Goal: Information Seeking & Learning: Learn about a topic

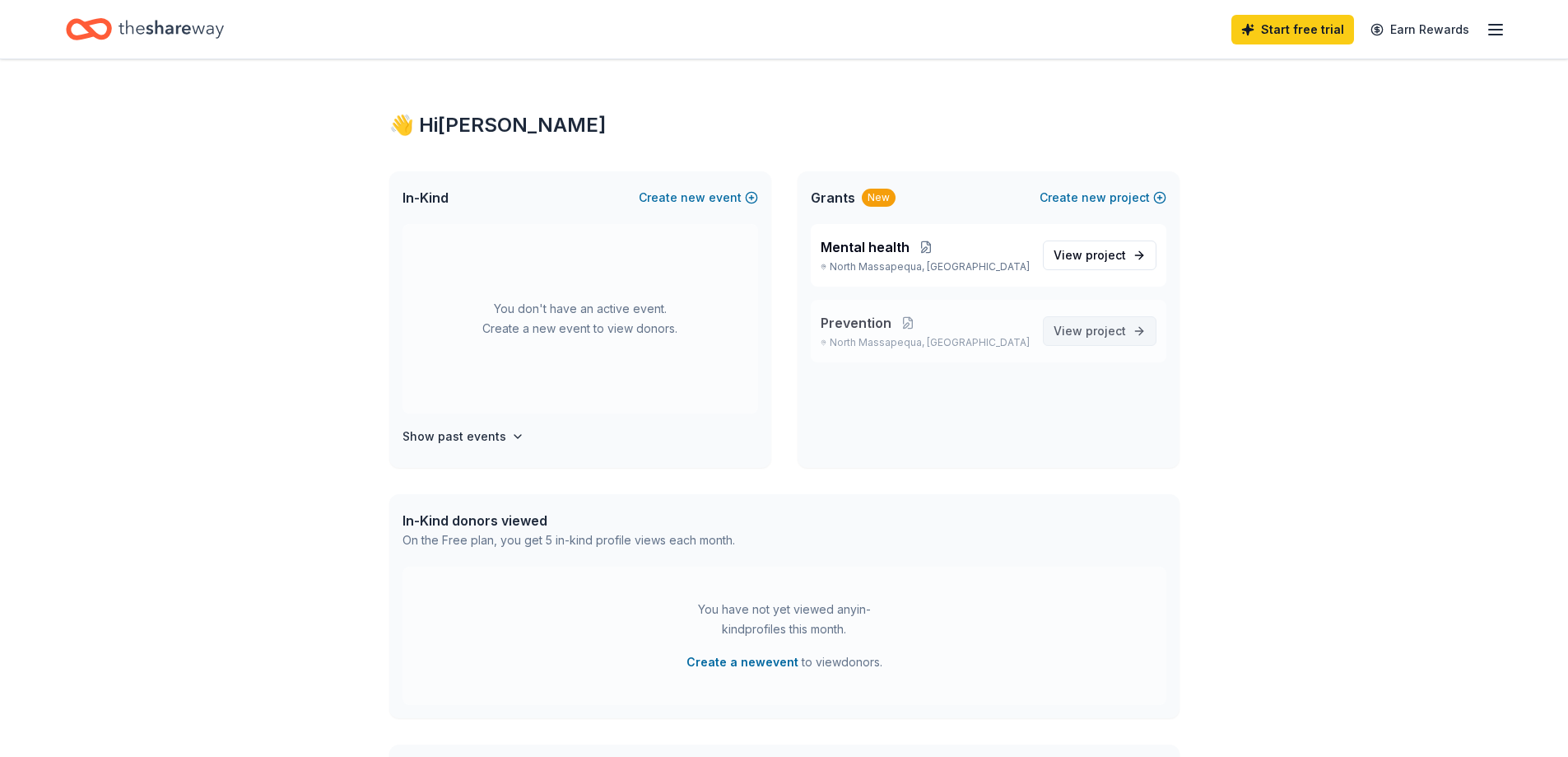
click at [1119, 337] on span "project" at bounding box center [1106, 331] width 40 height 14
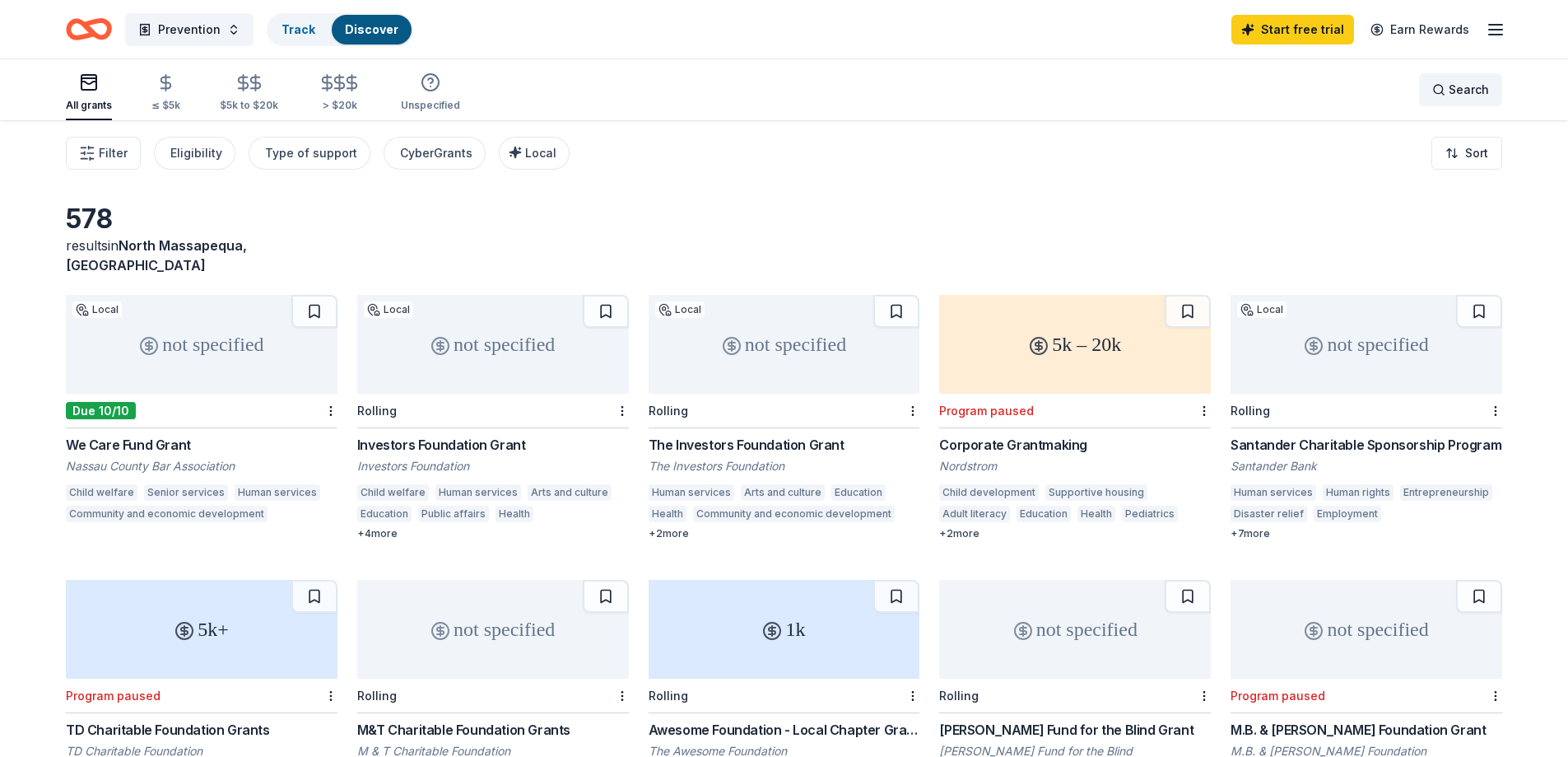
click at [1448, 94] on div "Search" at bounding box center [1460, 90] width 57 height 20
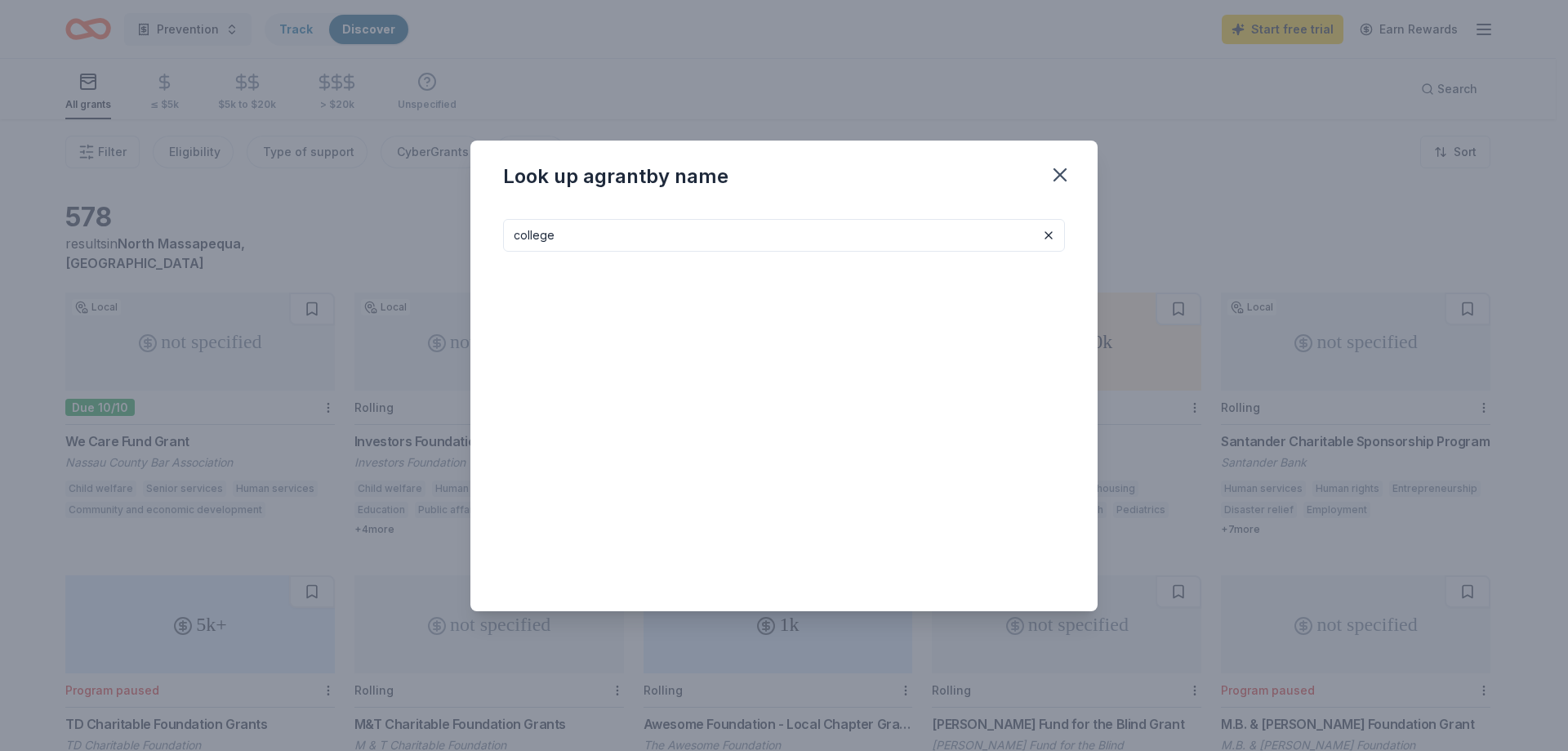
type input "college"
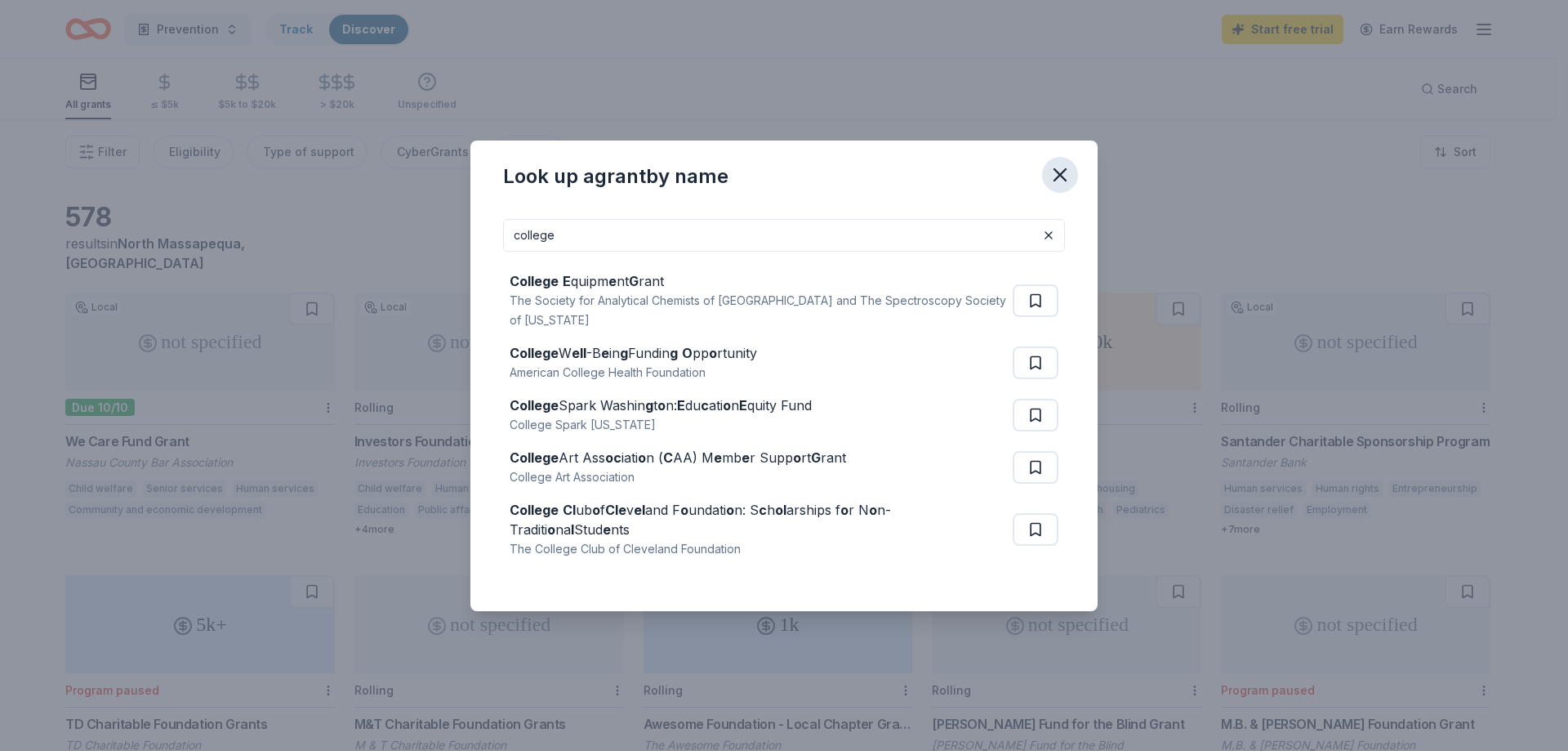
click at [1060, 175] on icon "button" at bounding box center [1060, 175] width 11 height 11
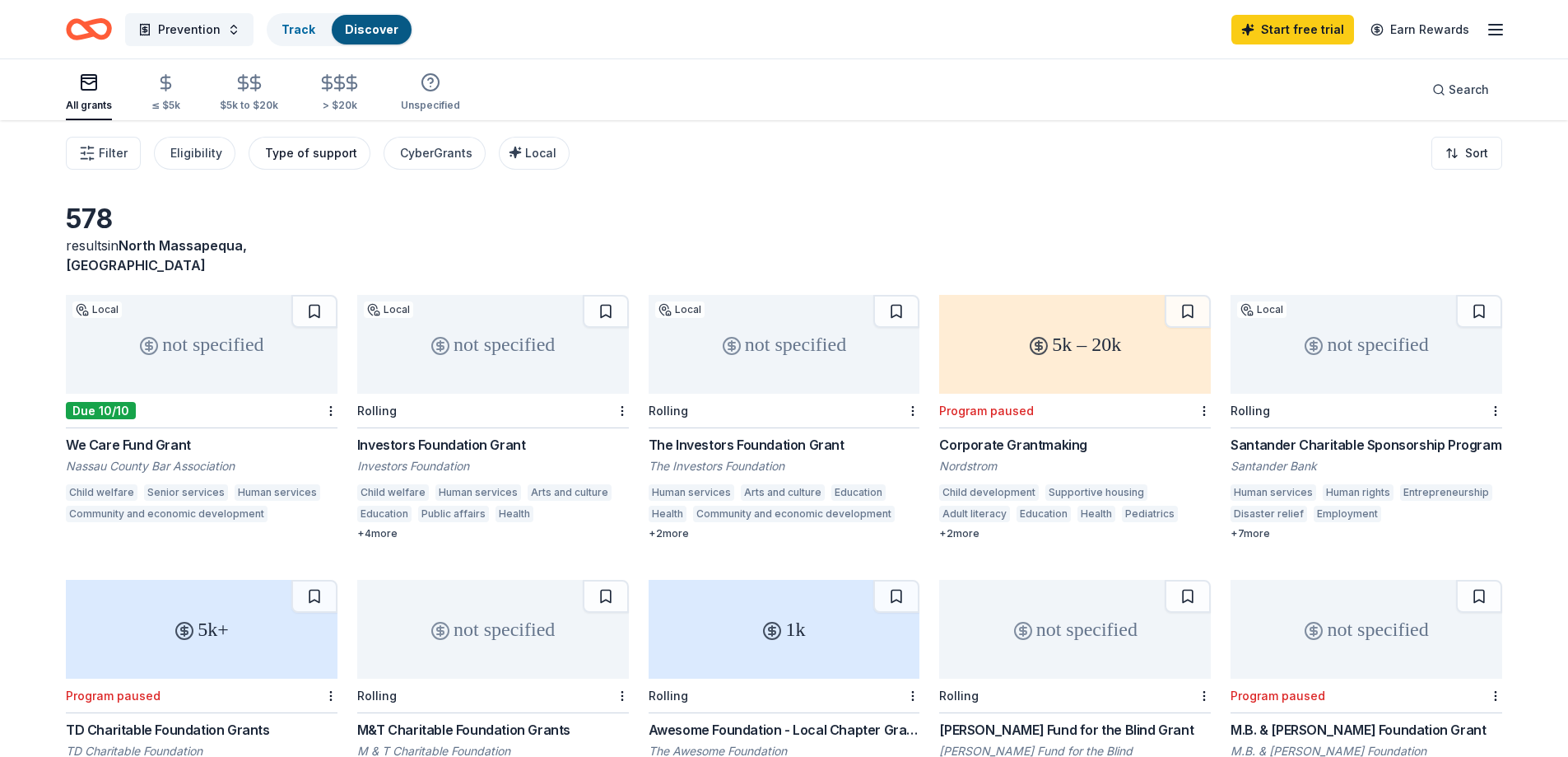
click at [310, 150] on div "Type of support" at bounding box center [311, 153] width 93 height 20
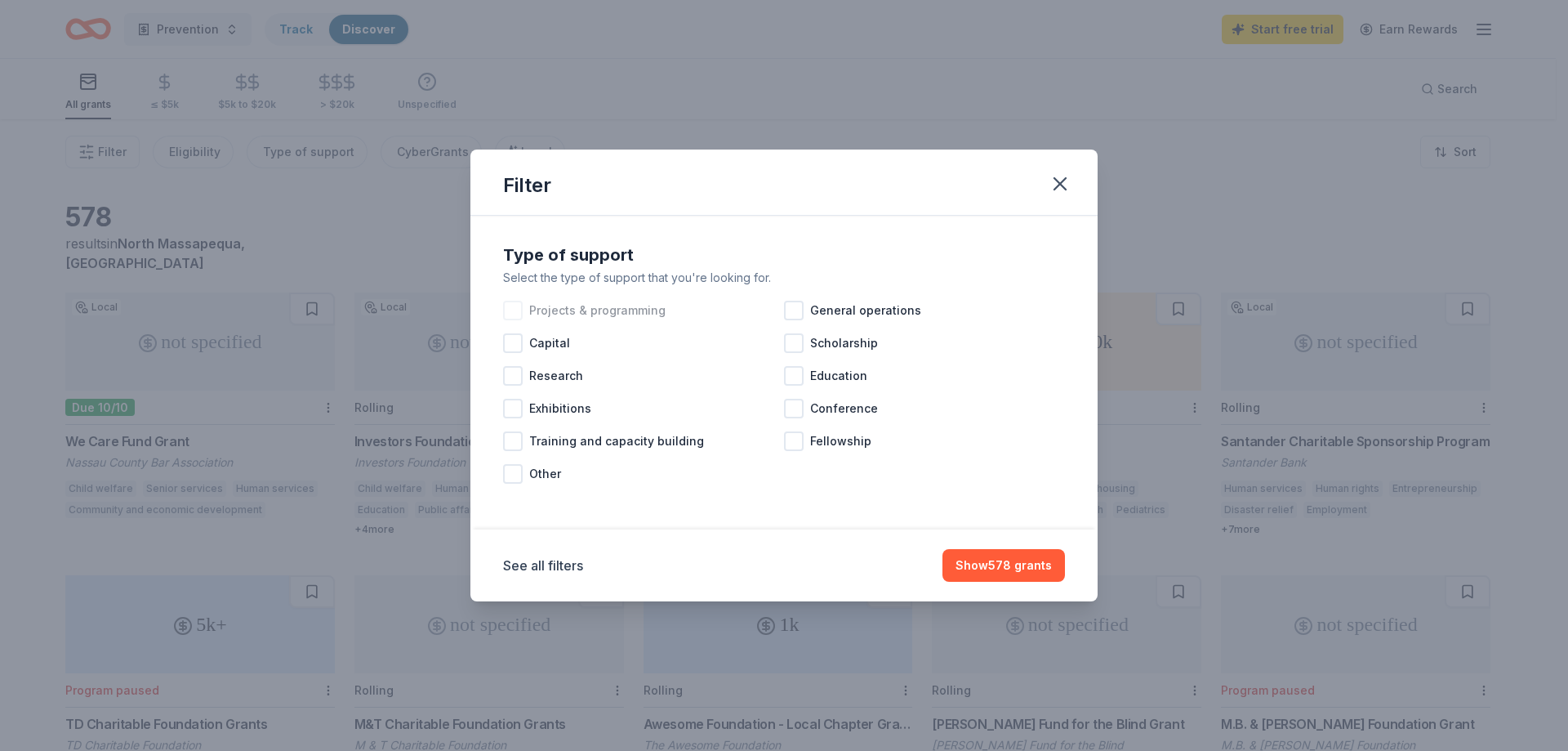
click at [513, 317] on div at bounding box center [512, 310] width 20 height 20
click at [512, 444] on div at bounding box center [512, 441] width 20 height 20
click at [795, 311] on div at bounding box center [794, 310] width 20 height 20
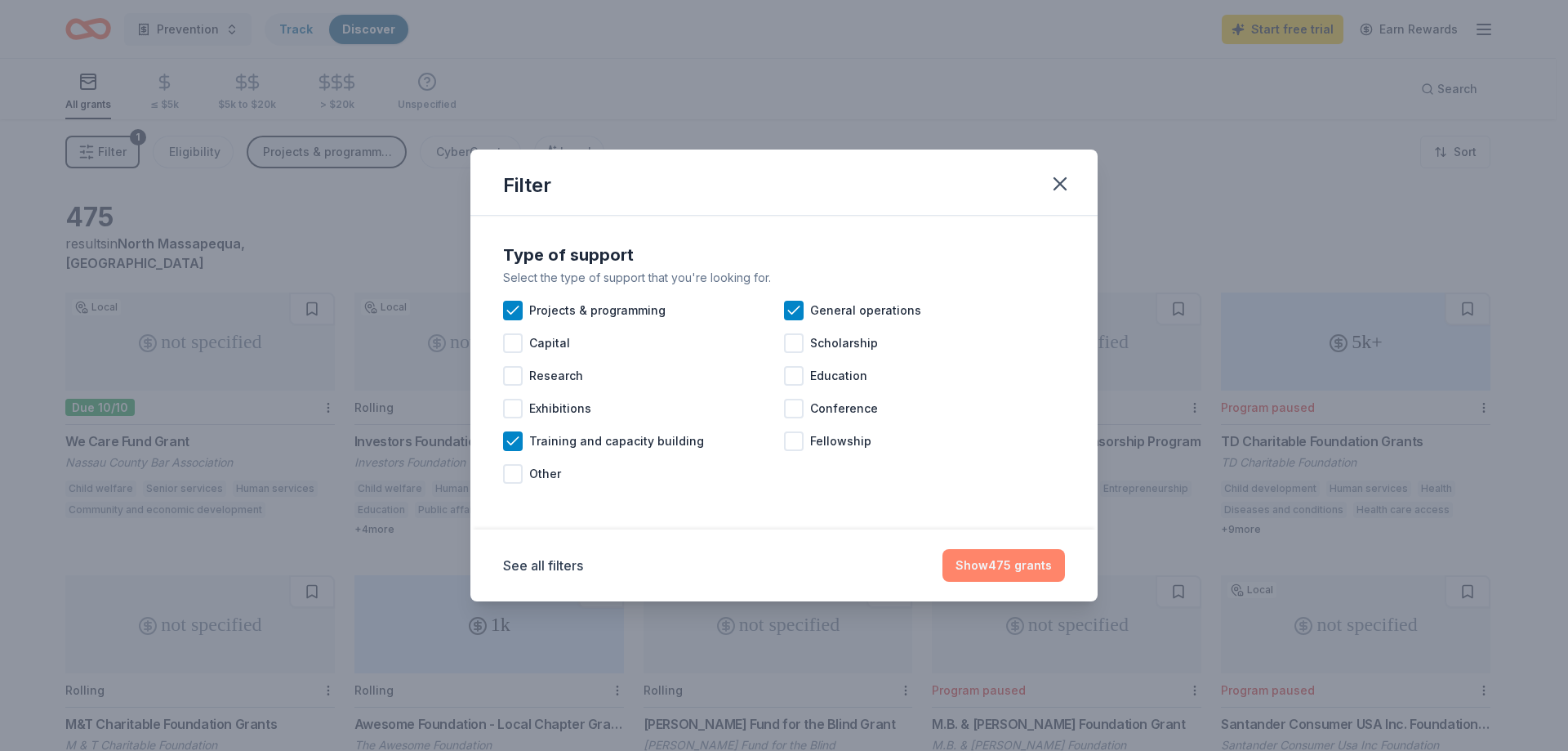
click at [1011, 561] on button "Show 475 grants" at bounding box center [1004, 565] width 122 height 33
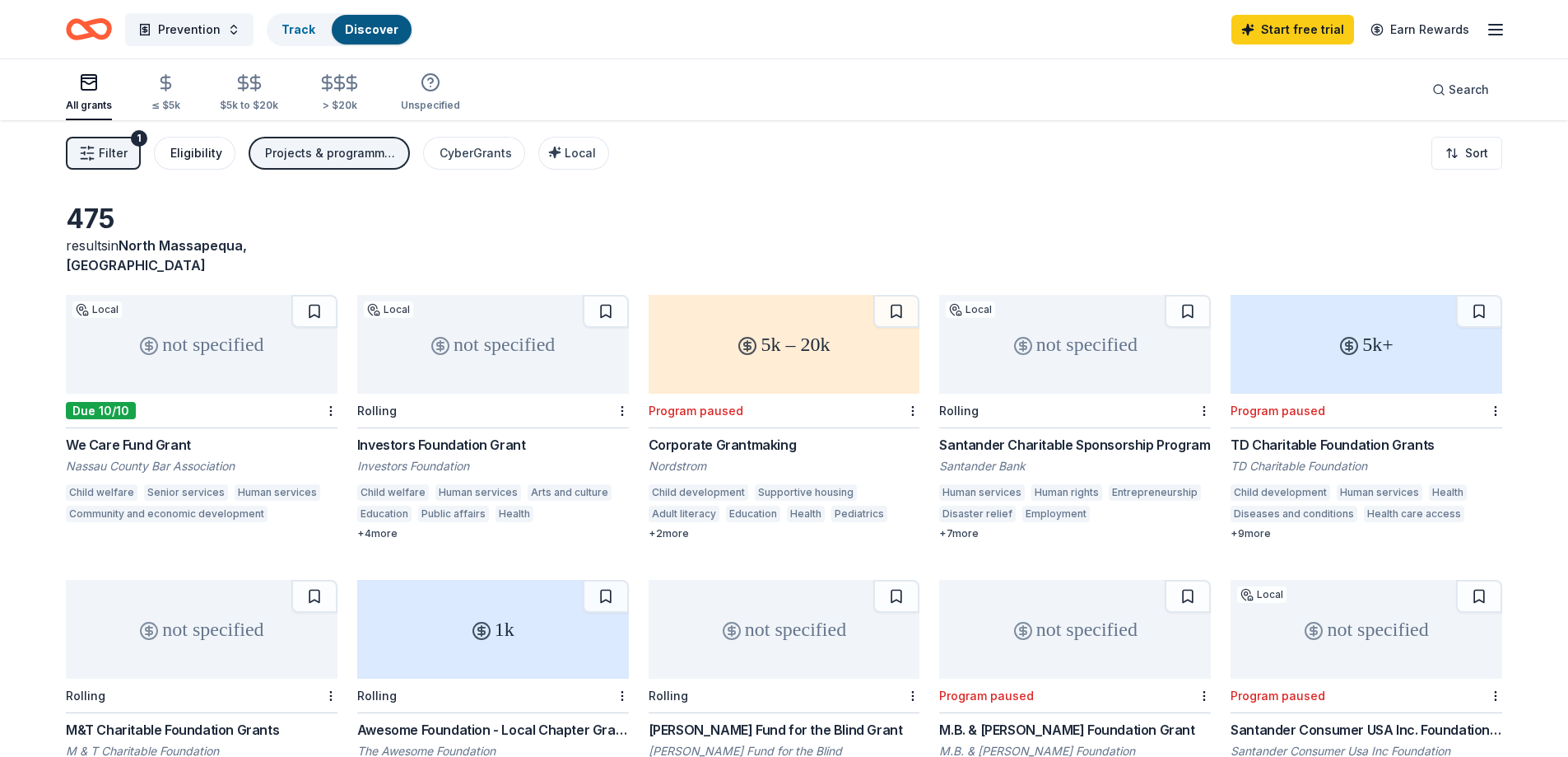
click at [203, 156] on div "Eligibility" at bounding box center [197, 153] width 52 height 20
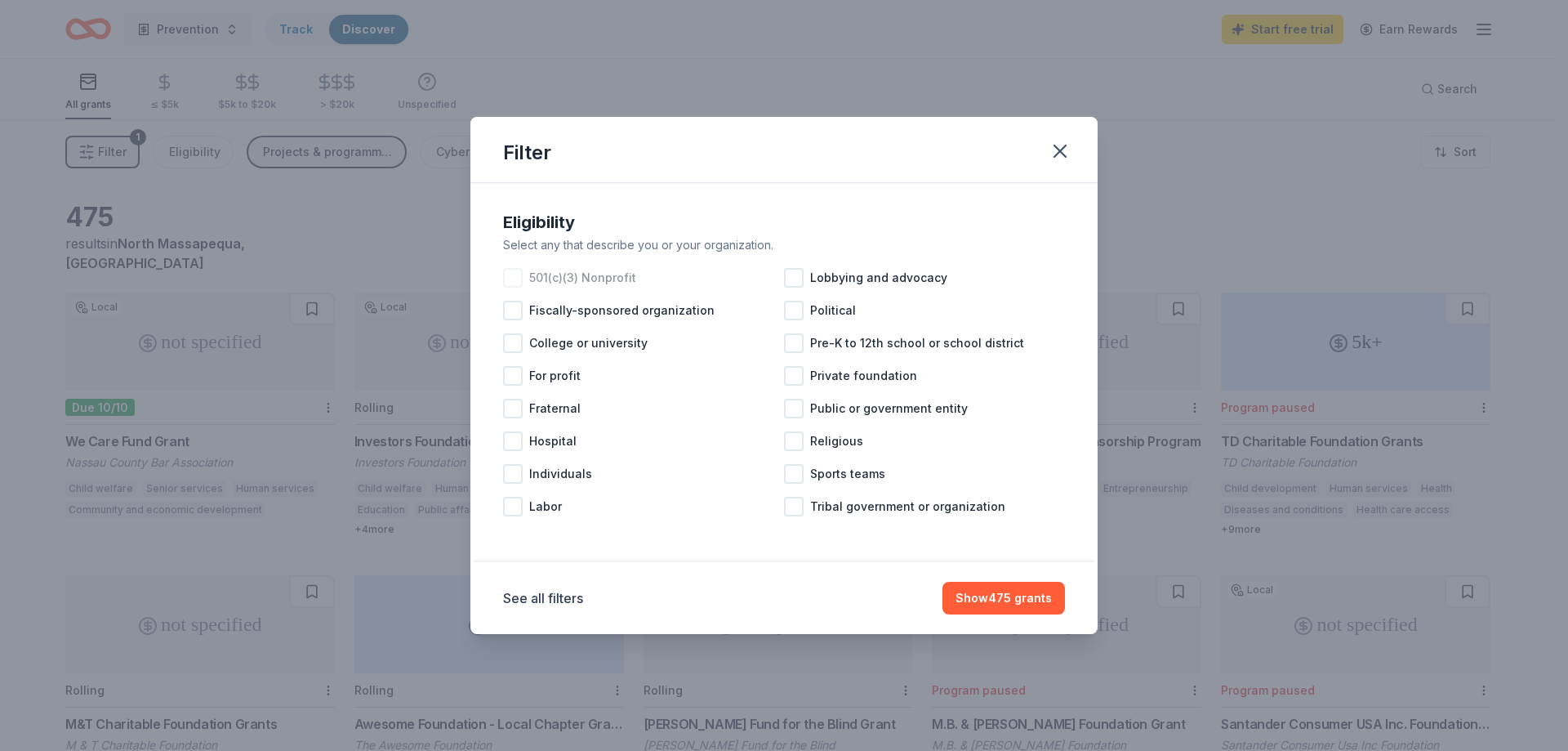
click at [510, 280] on div at bounding box center [512, 277] width 20 height 20
click at [1005, 597] on button "Show 426 grants" at bounding box center [1003, 598] width 123 height 33
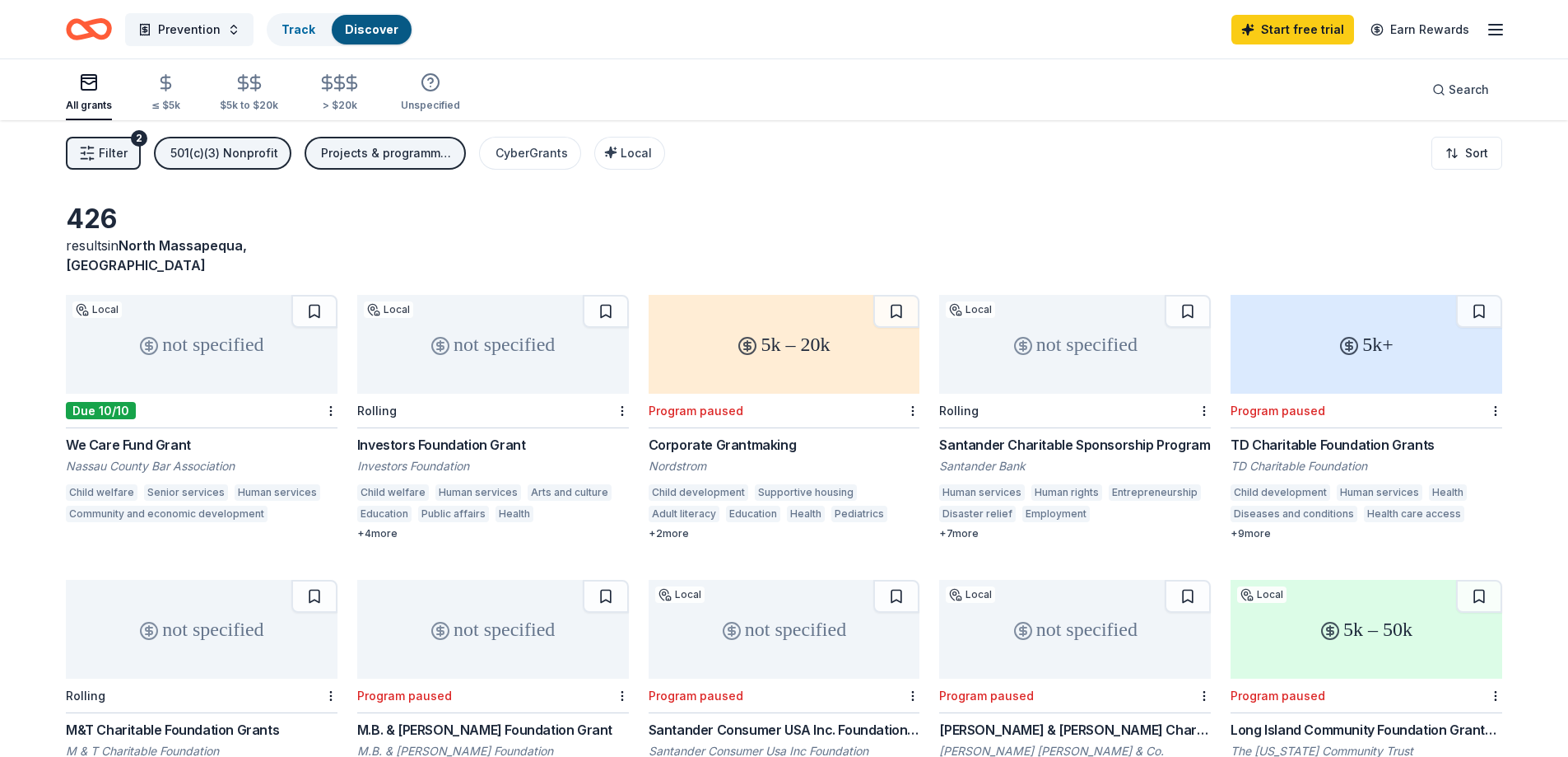
click at [97, 151] on button "Filter 2" at bounding box center [103, 153] width 75 height 33
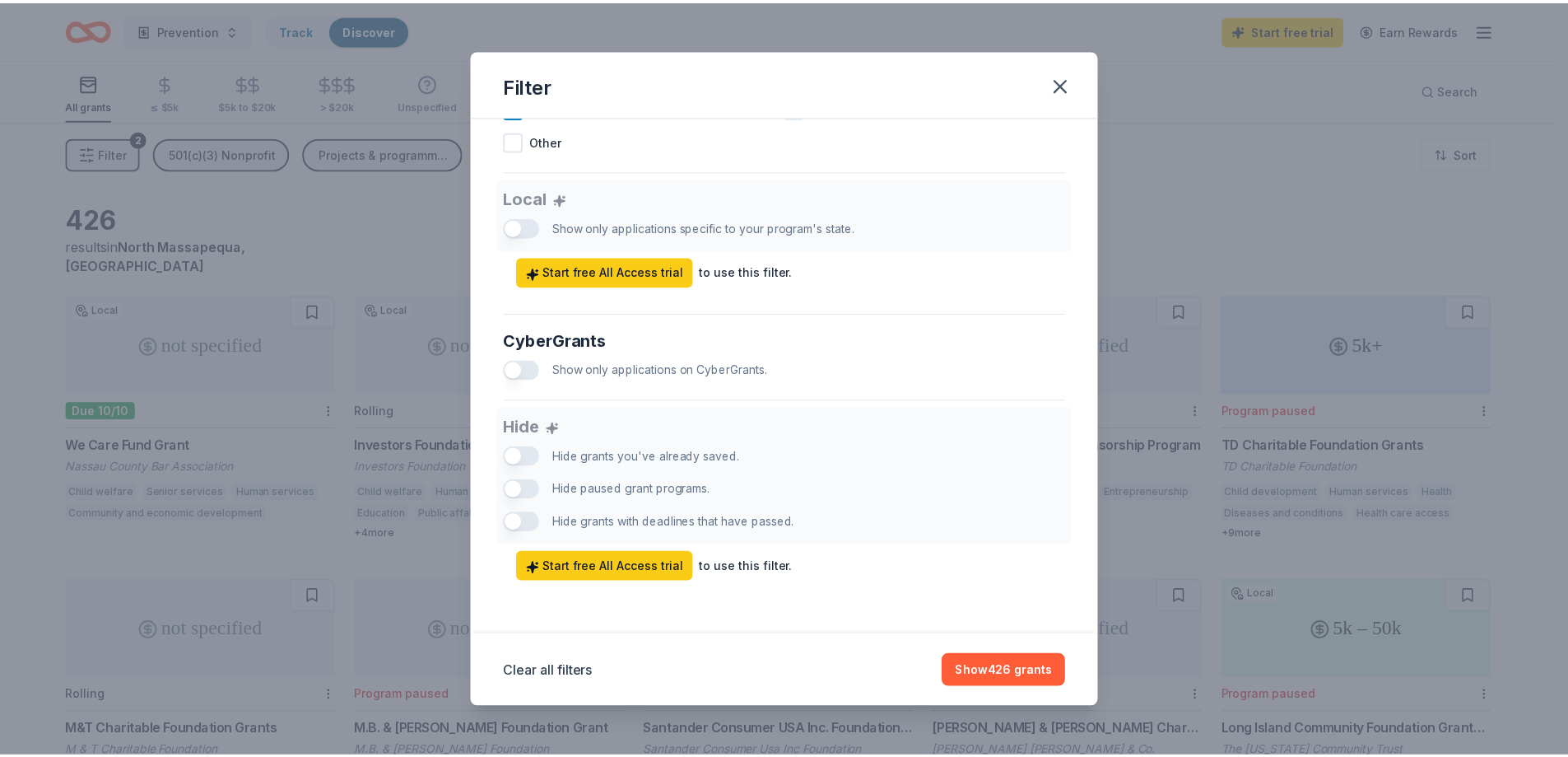
scroll to position [898, 0]
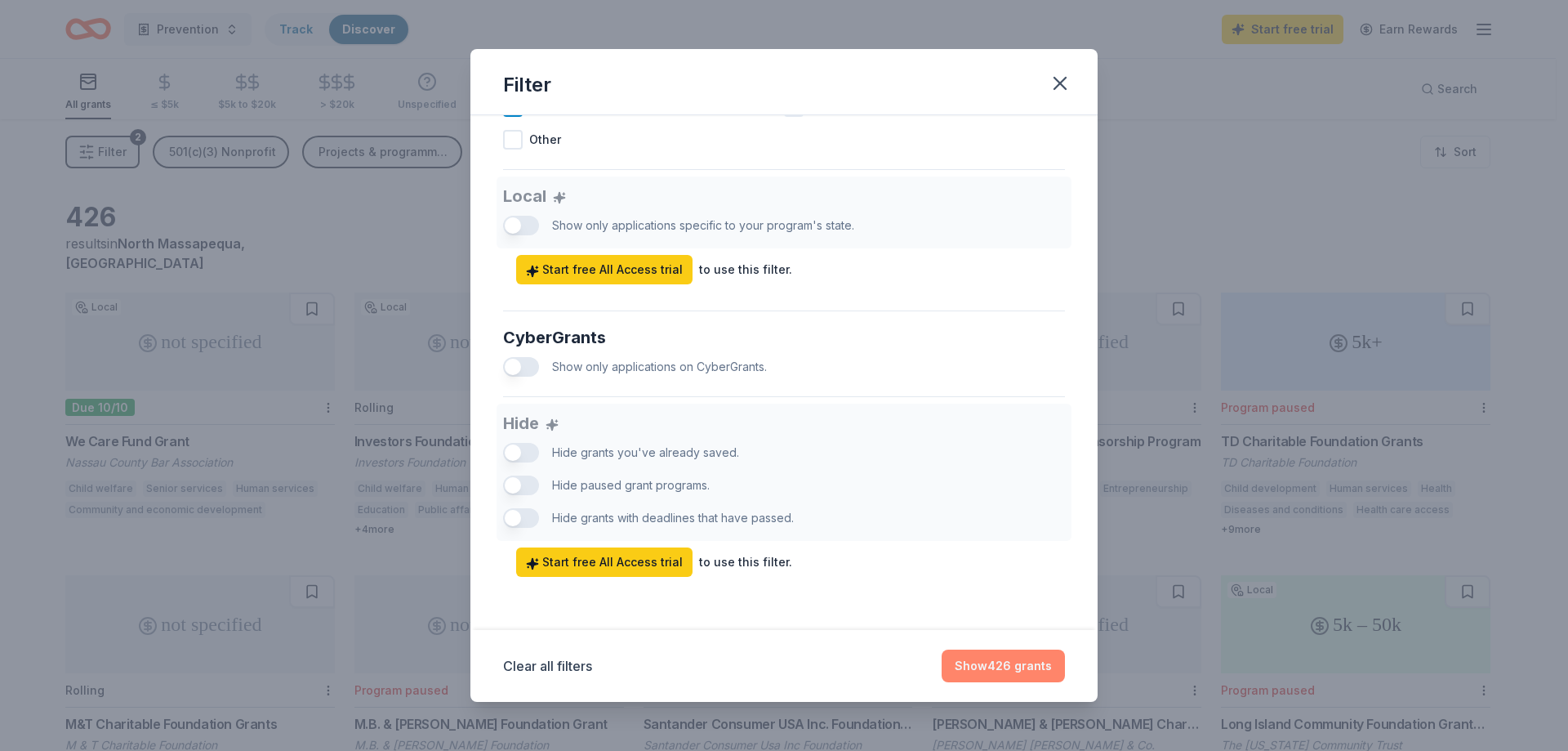
click at [997, 652] on button "Show 426 grants" at bounding box center [1003, 666] width 123 height 33
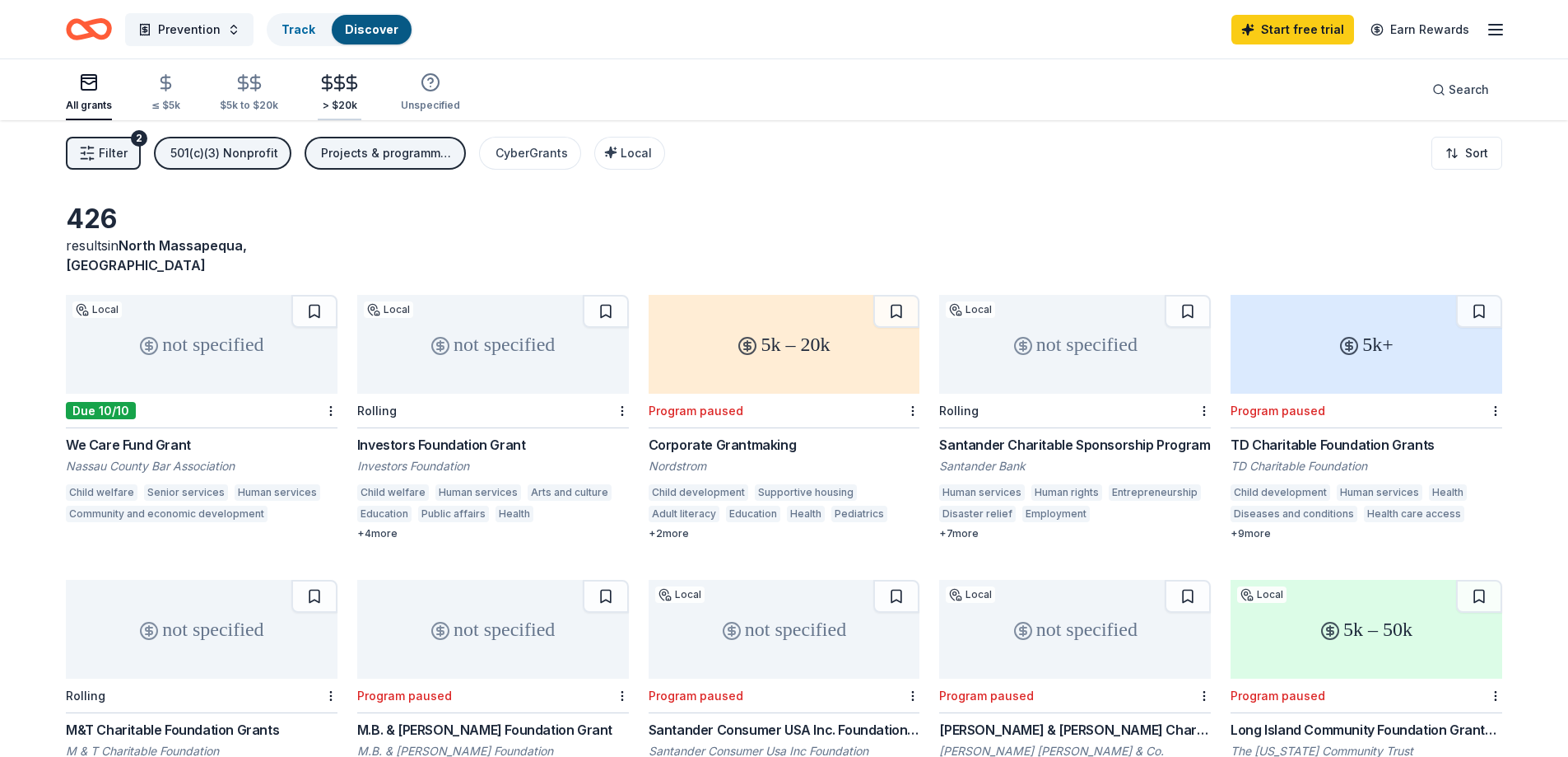
click at [340, 93] on div "> $20k" at bounding box center [339, 93] width 43 height 39
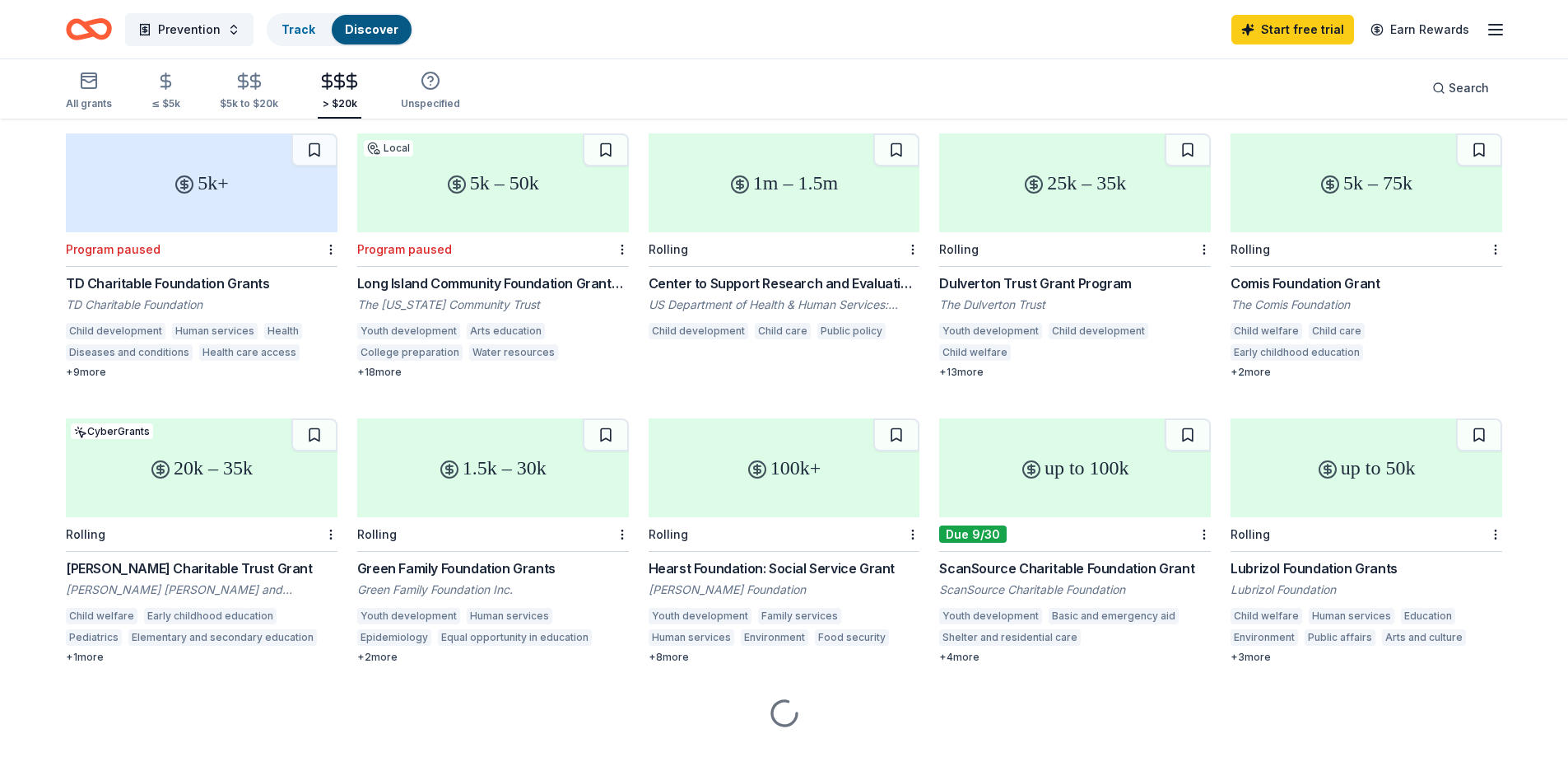
scroll to position [165, 0]
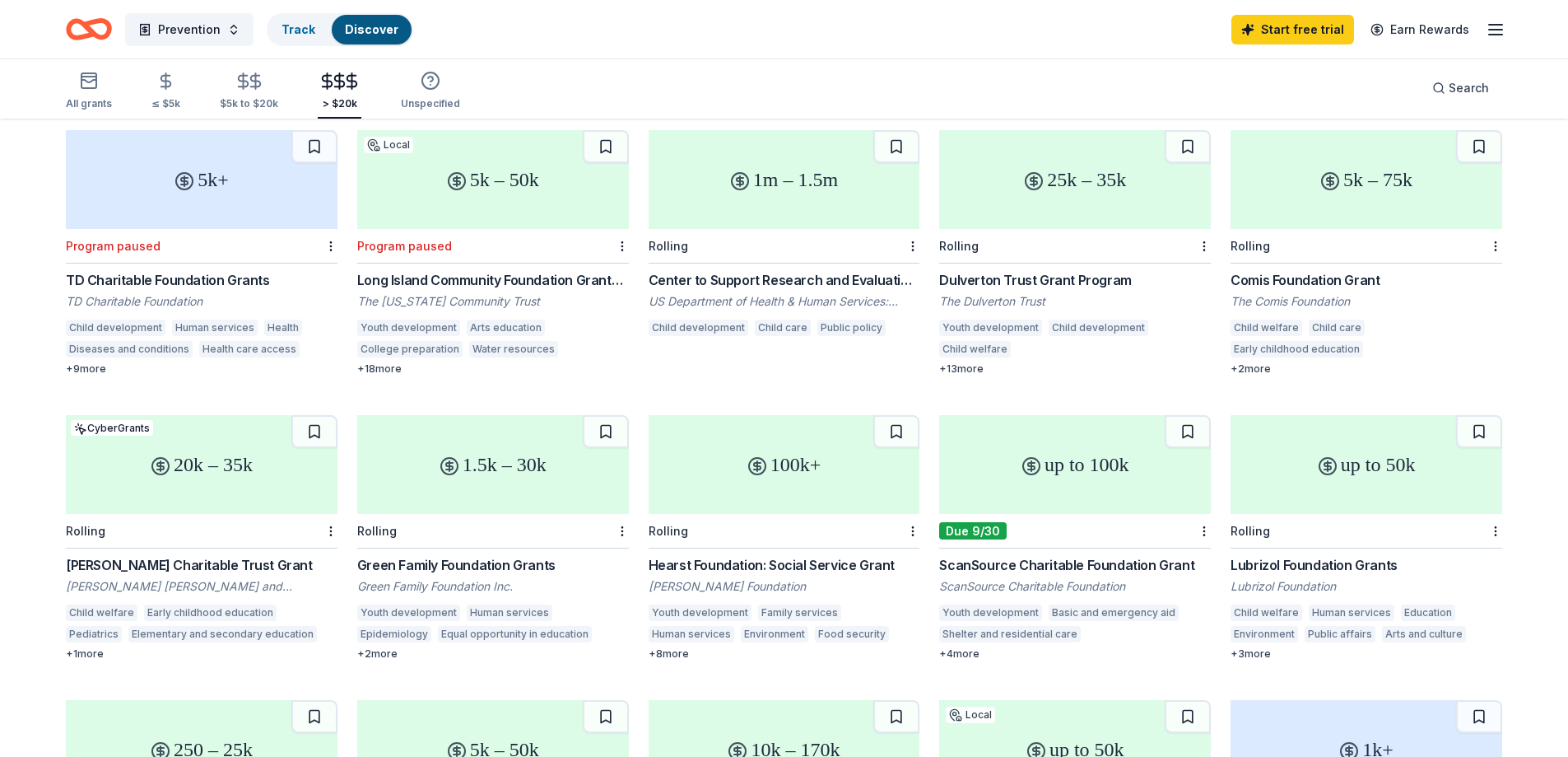
click at [748, 270] on div "Center to Support Research and Evaluation Capacity of Child Care and Developmen…" at bounding box center [784, 280] width 272 height 20
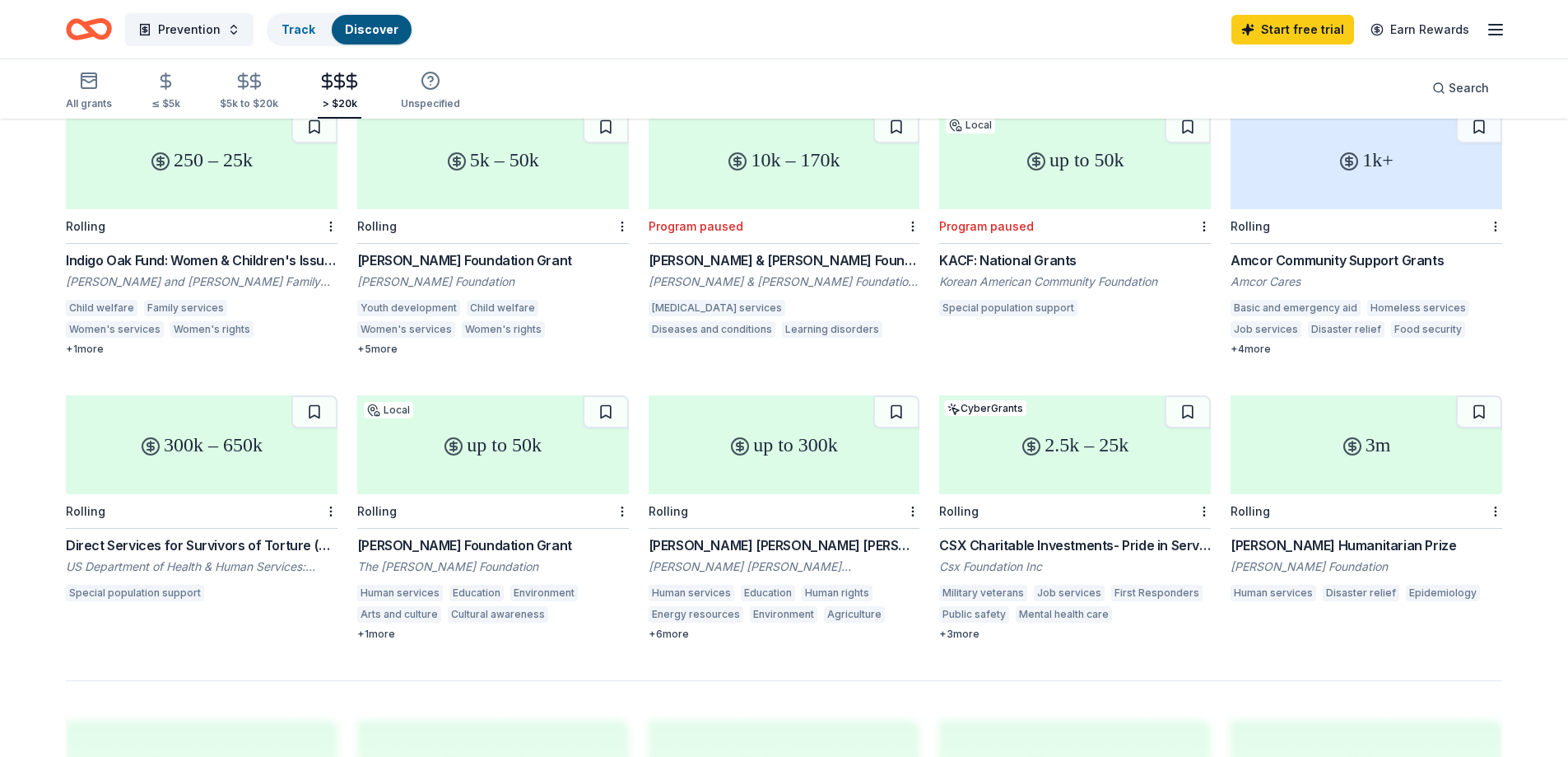
scroll to position [659, 0]
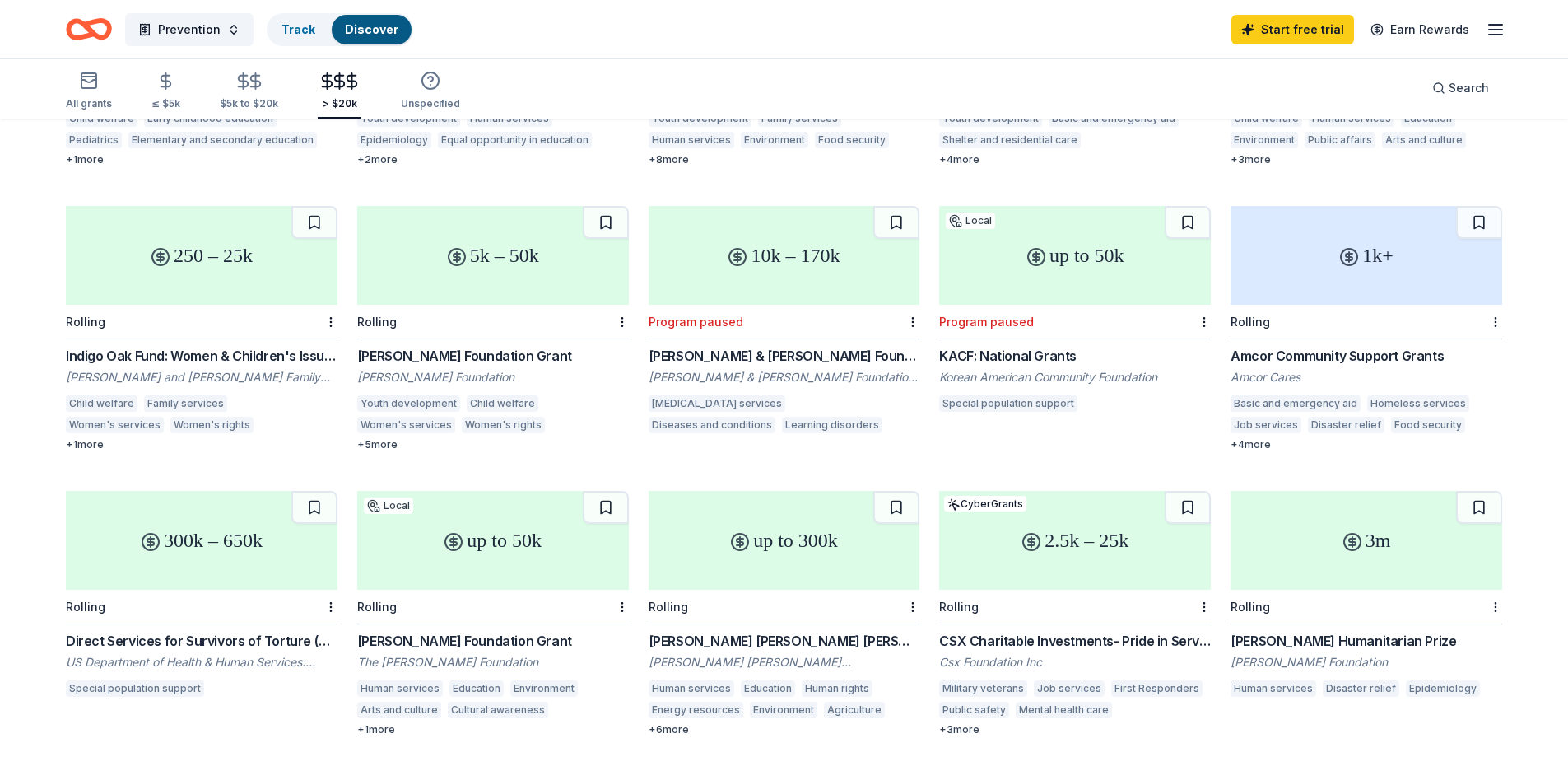
click at [1346, 346] on div "Amcor Community Support Grants" at bounding box center [1367, 356] width 272 height 20
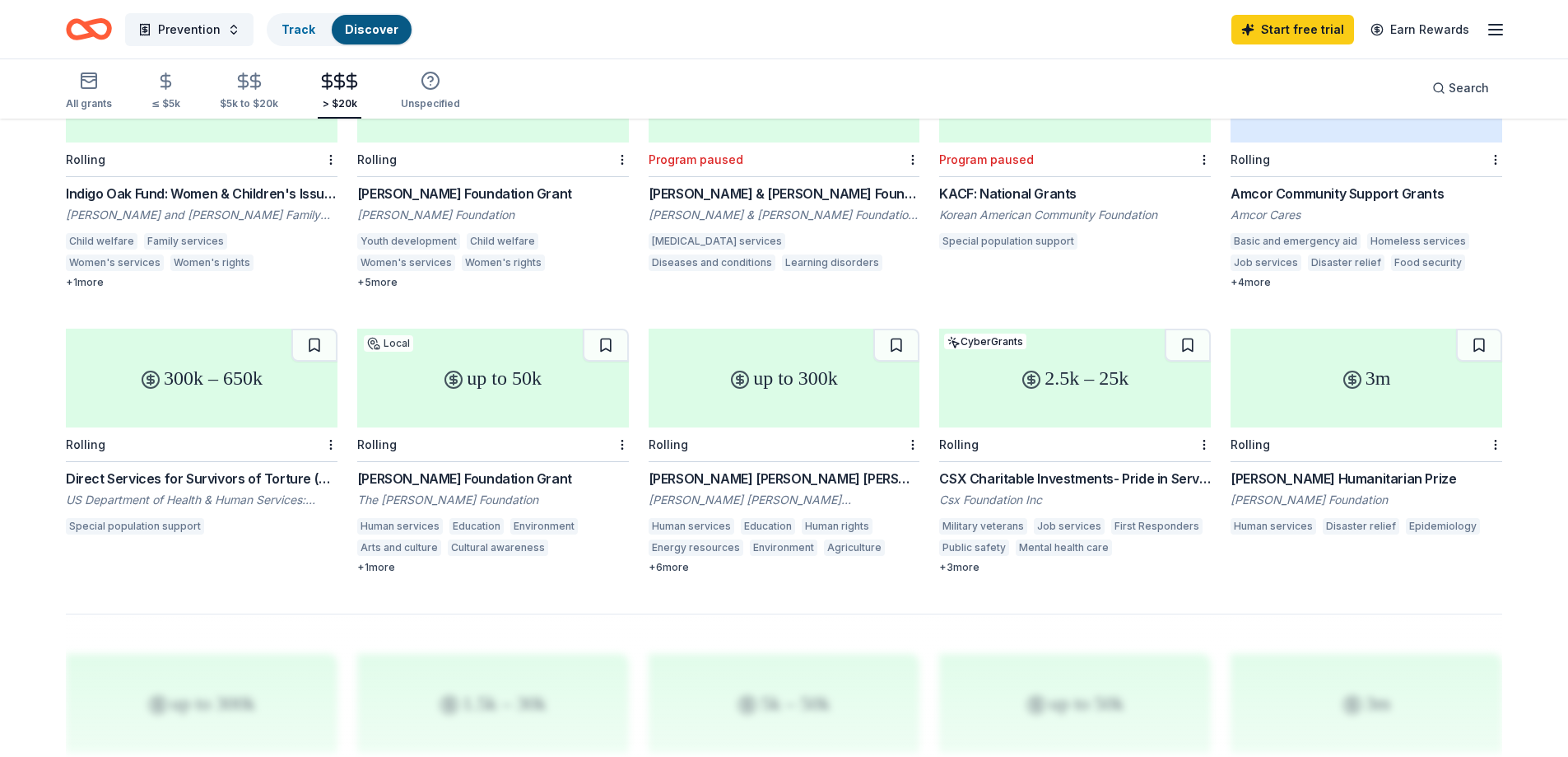
scroll to position [824, 0]
click at [279, 466] on div "Direct Services for Survivors of Torture (335637)" at bounding box center [201, 475] width 272 height 20
click at [741, 489] on div "[PERSON_NAME] [PERSON_NAME] [PERSON_NAME] Foundation" at bounding box center [784, 497] width 272 height 16
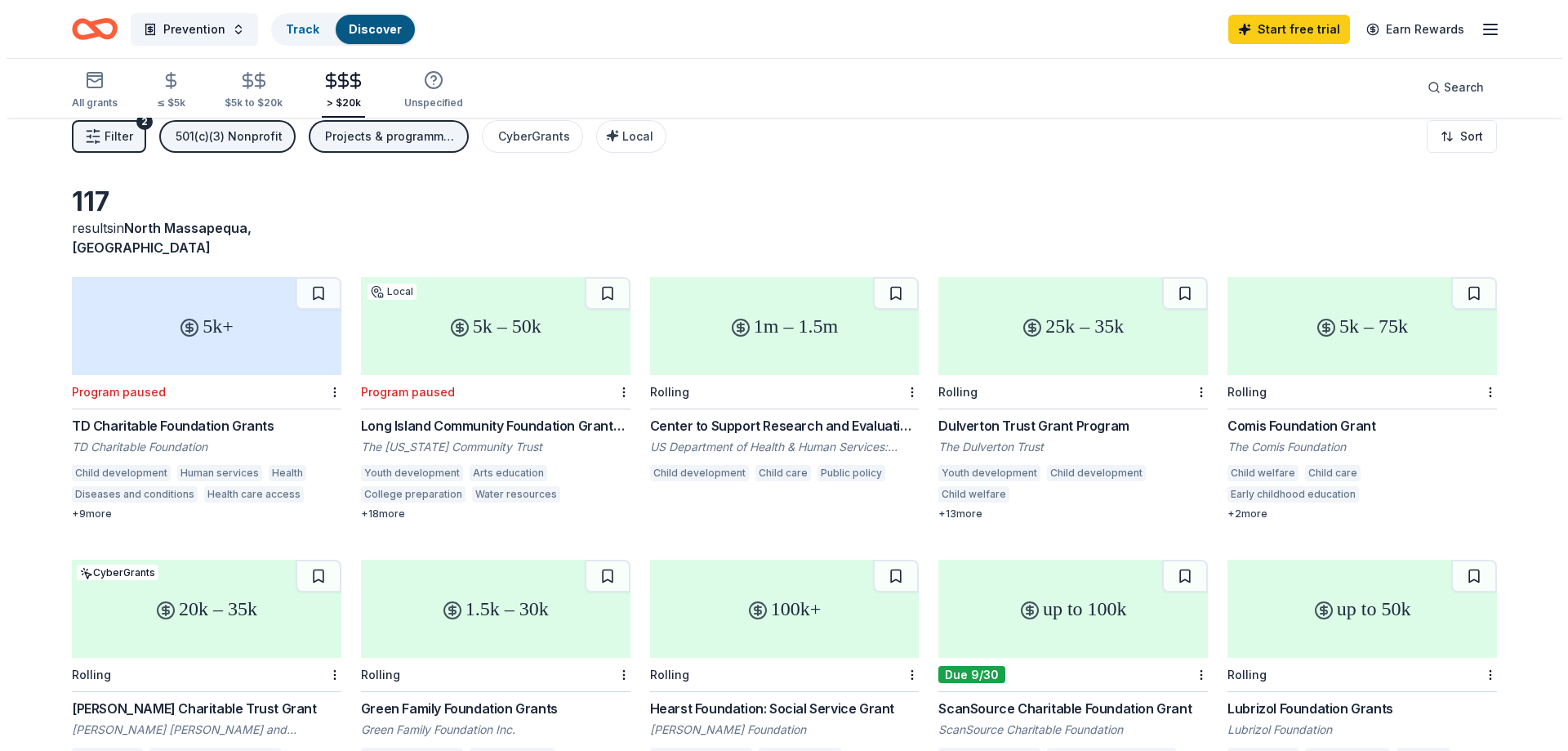
scroll to position [0, 0]
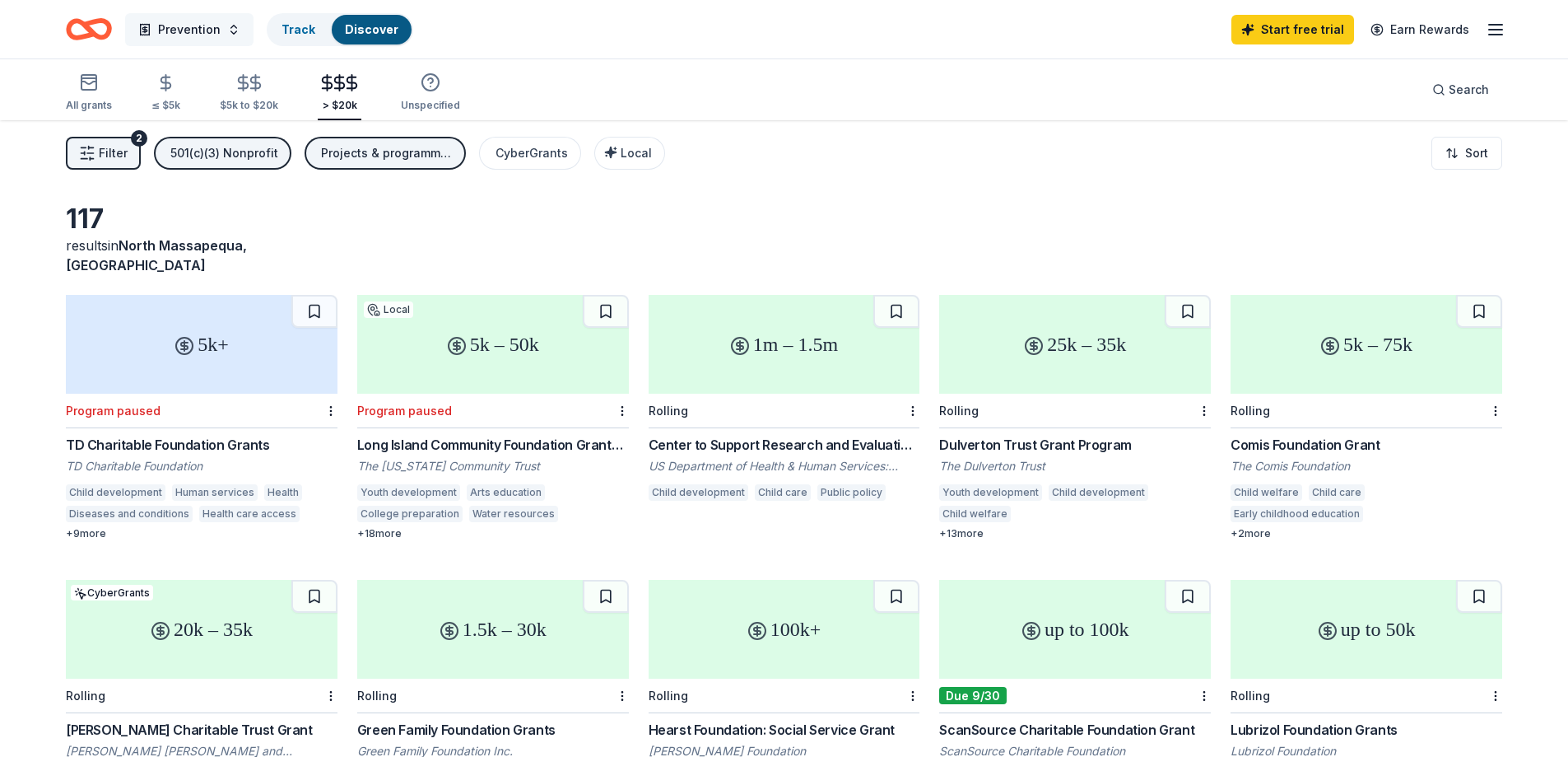
click at [223, 29] on button "Prevention" at bounding box center [189, 30] width 128 height 33
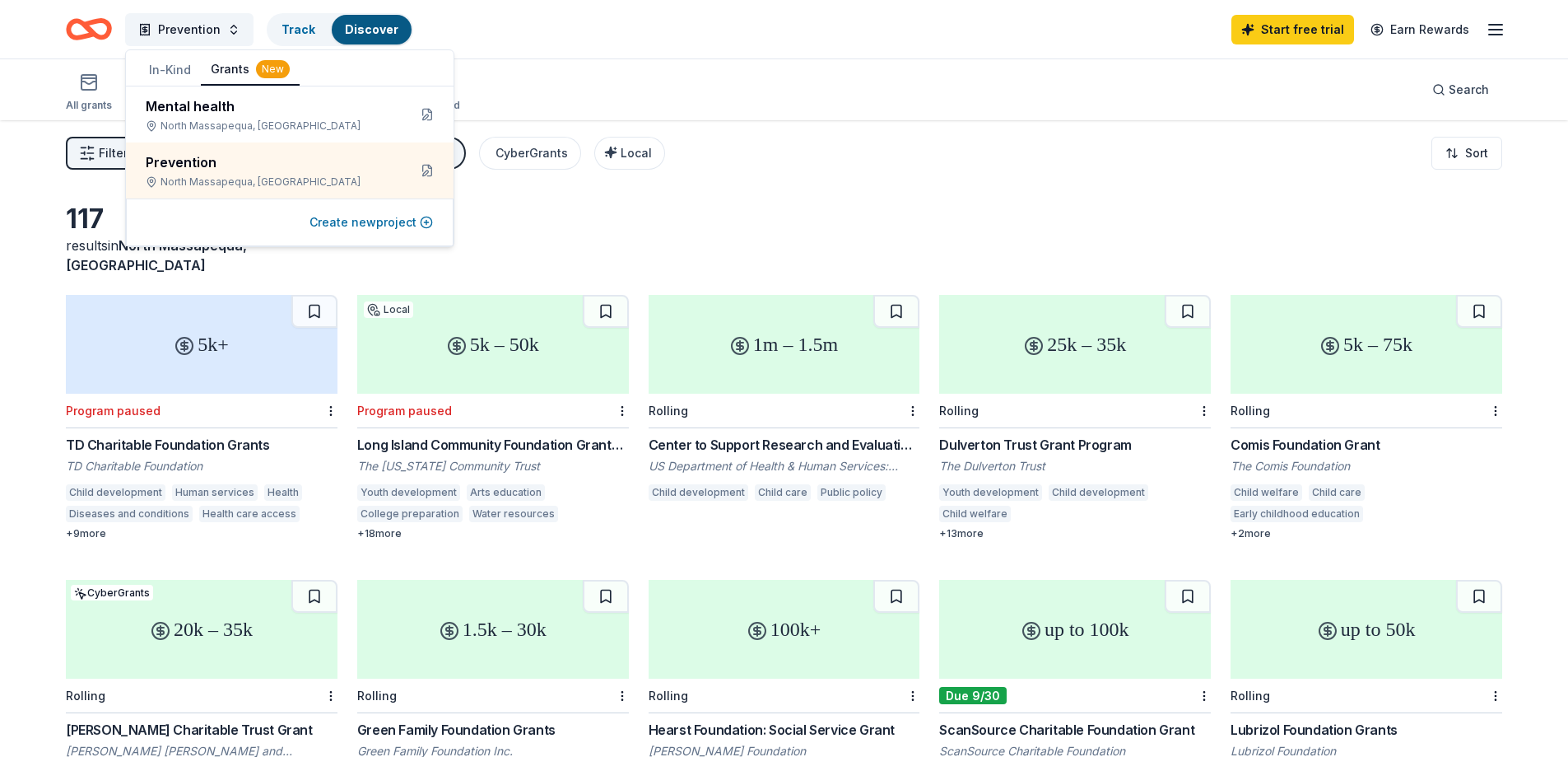
click at [376, 219] on button "Create new project" at bounding box center [371, 222] width 123 height 20
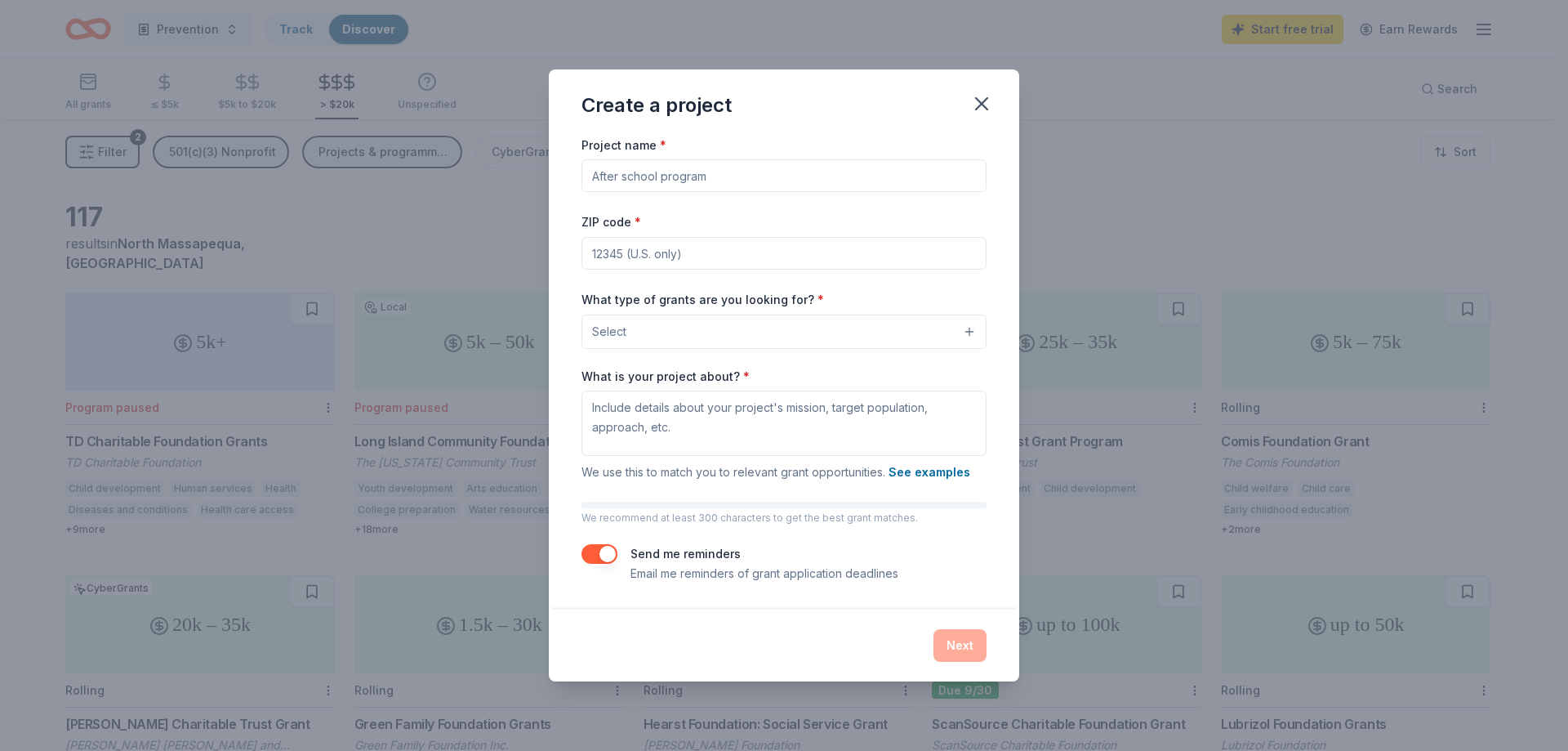
click at [652, 178] on input "Project name *" at bounding box center [784, 176] width 405 height 33
type input "t"
type input "[MEDICAL_DATA]"
click at [633, 253] on input "ZIP code *" at bounding box center [784, 254] width 405 height 33
type input "11758"
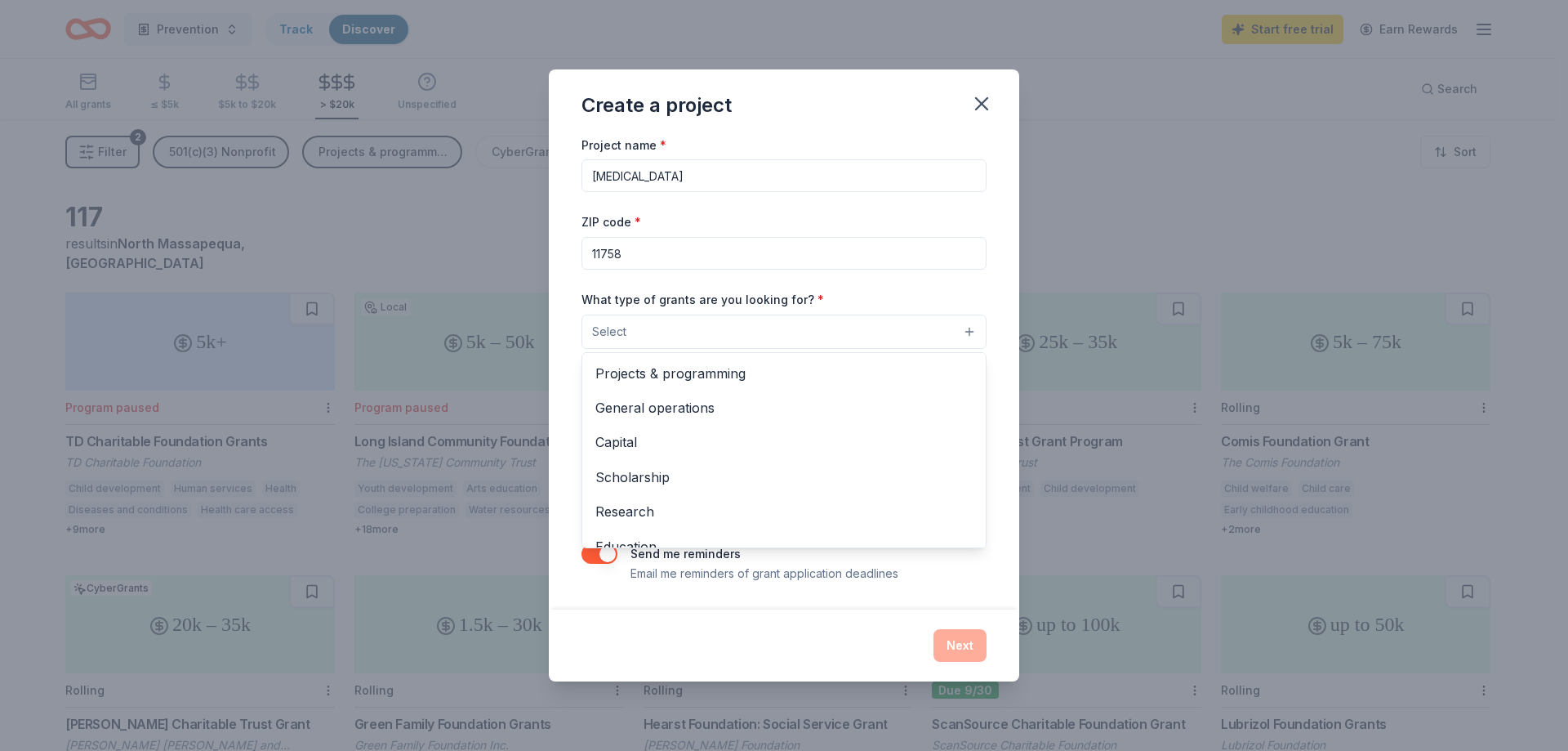
click at [630, 331] on button "Select" at bounding box center [784, 332] width 405 height 34
click at [682, 375] on span "Projects & programming" at bounding box center [784, 373] width 378 height 21
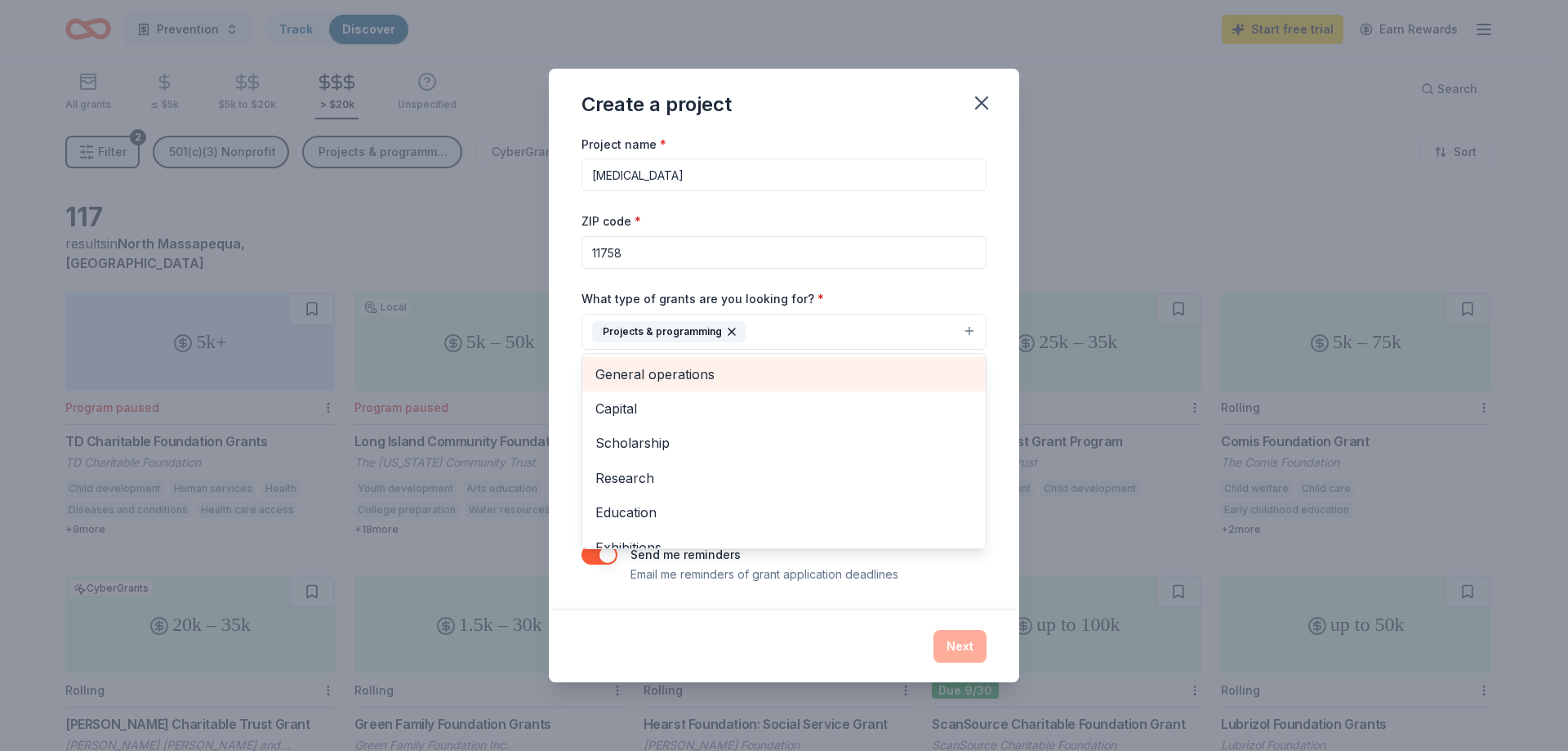
click at [743, 380] on span "General operations" at bounding box center [784, 374] width 378 height 21
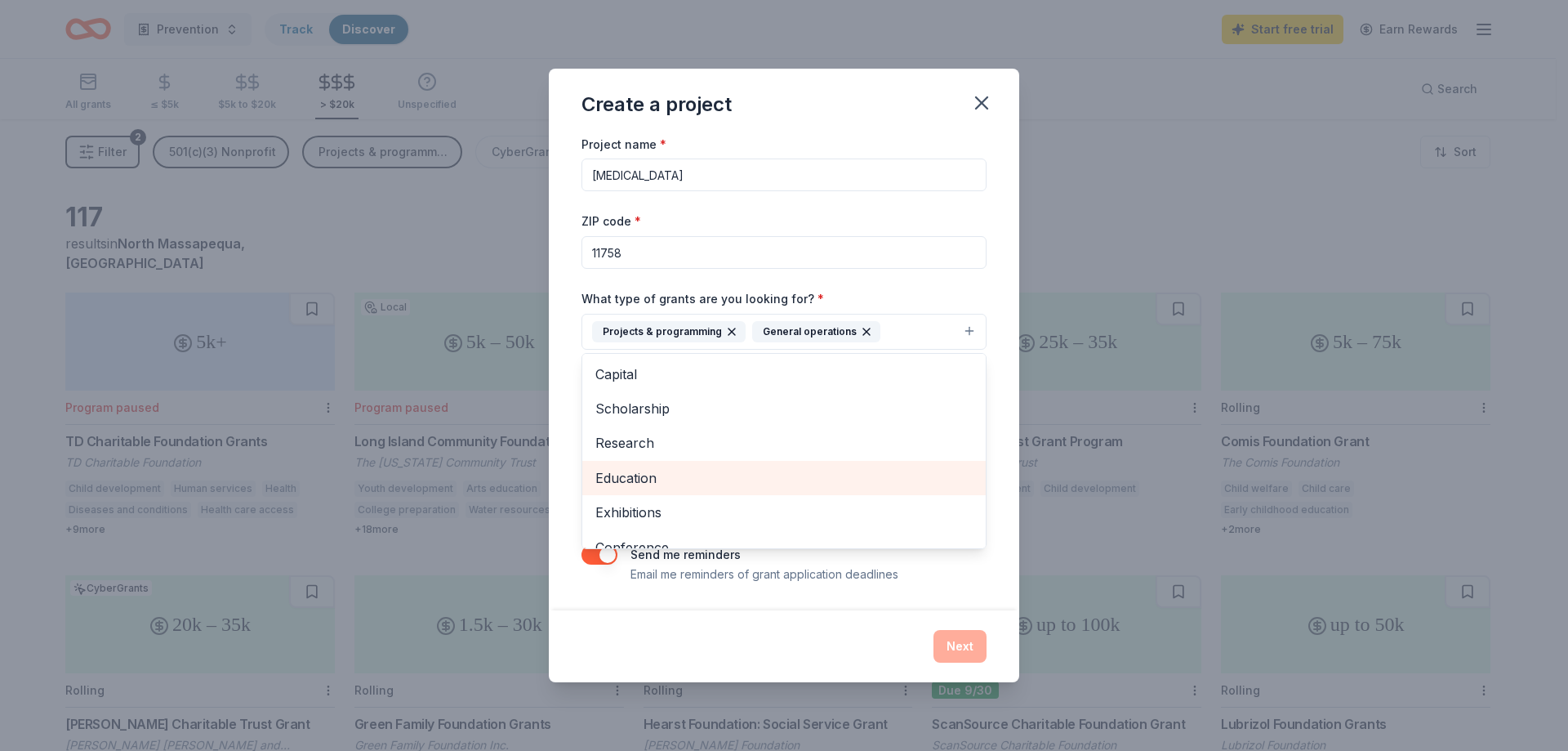
click at [664, 479] on span "Education" at bounding box center [784, 478] width 378 height 21
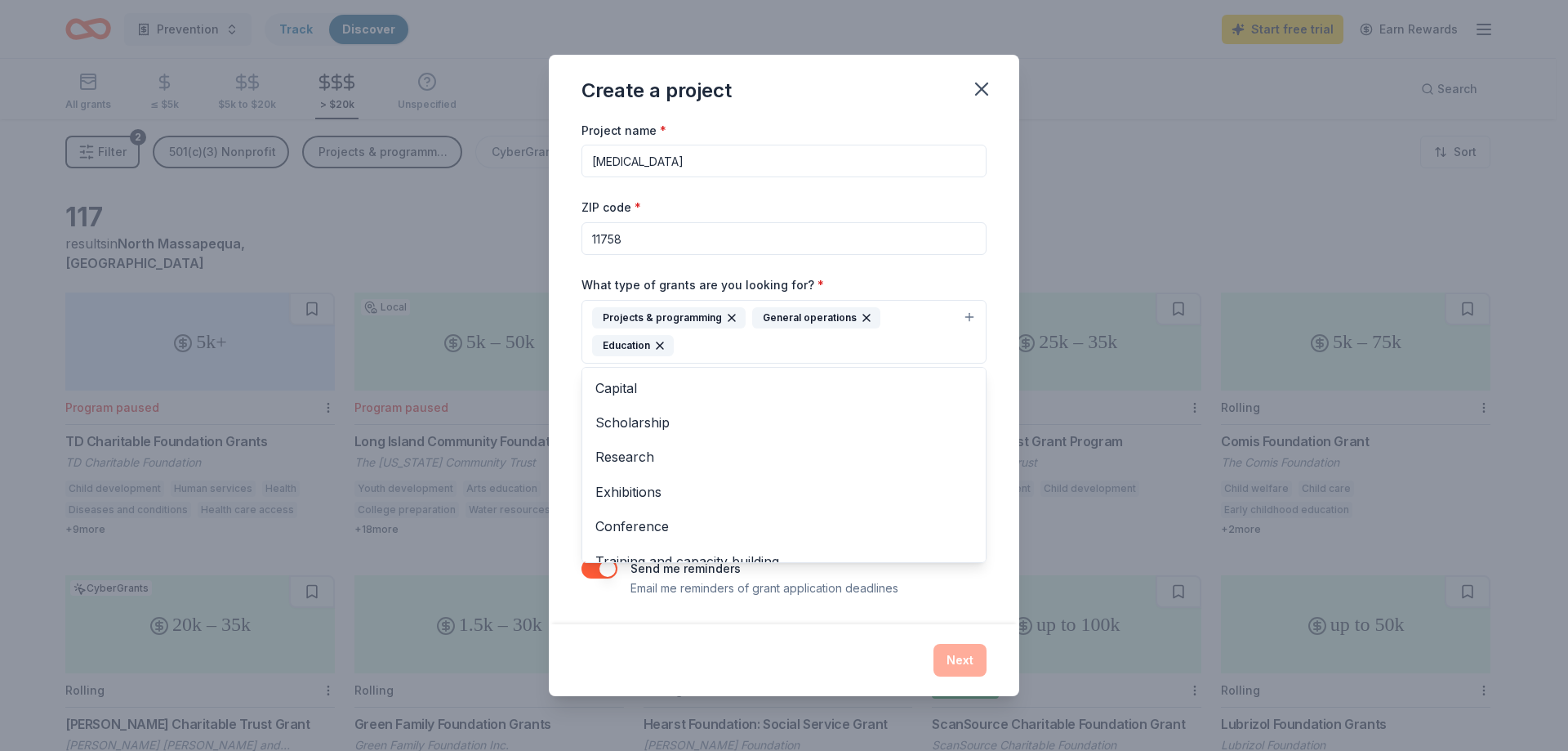
click at [969, 199] on div "Project name * substance use treatment ZIP code * 11758 What type of grants are…" at bounding box center [784, 360] width 405 height 478
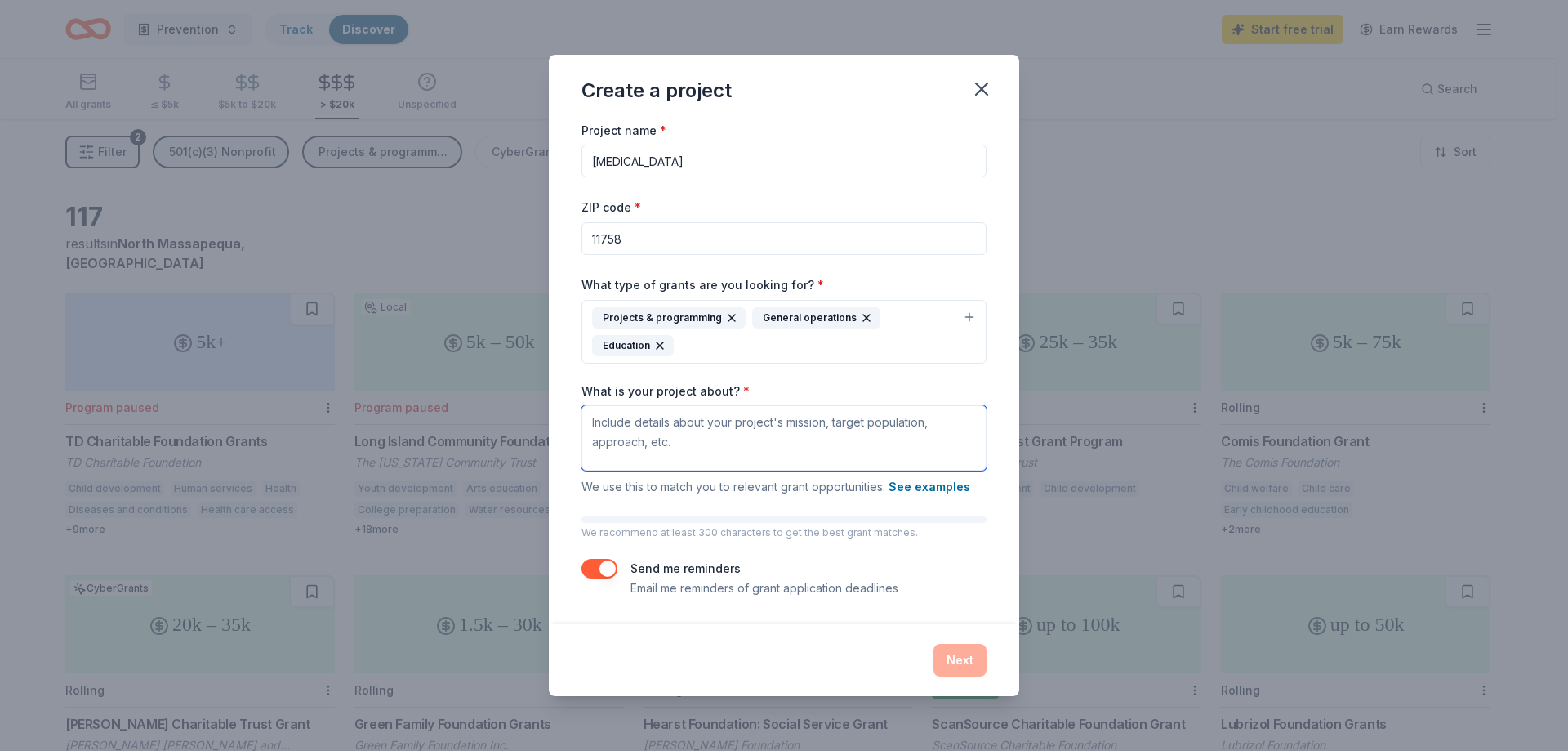
click at [681, 432] on textarea "What is your project about? *" at bounding box center [784, 438] width 405 height 65
paste textarea "Building BRIDGES From Today's Challenges to Tomorrow's Possibilities A free out…"
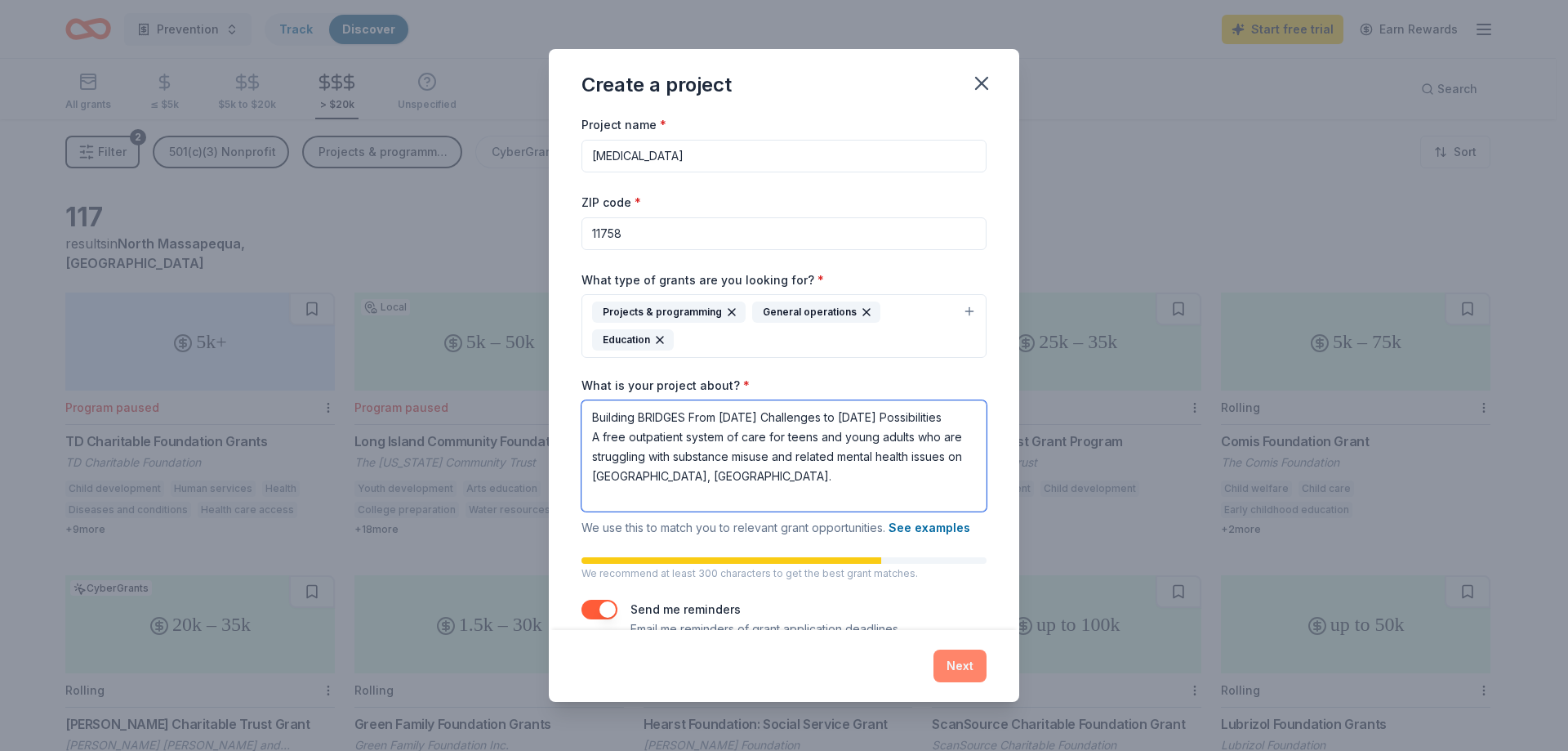
type textarea "Building BRIDGES From Today's Challenges to Tomorrow's Possibilities A free out…"
click at [952, 657] on button "Next" at bounding box center [960, 666] width 54 height 33
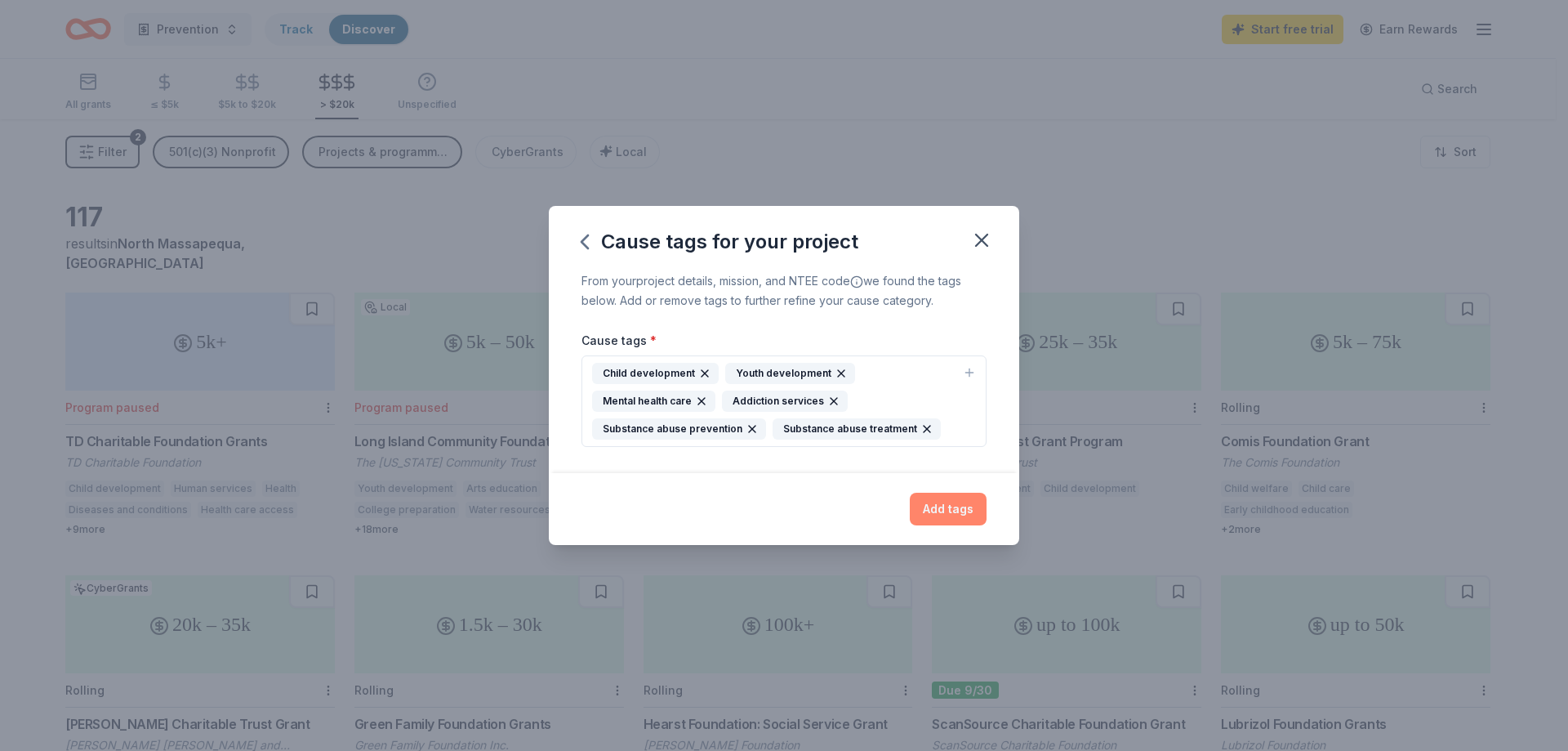
click at [961, 512] on button "Add tags" at bounding box center [948, 509] width 76 height 33
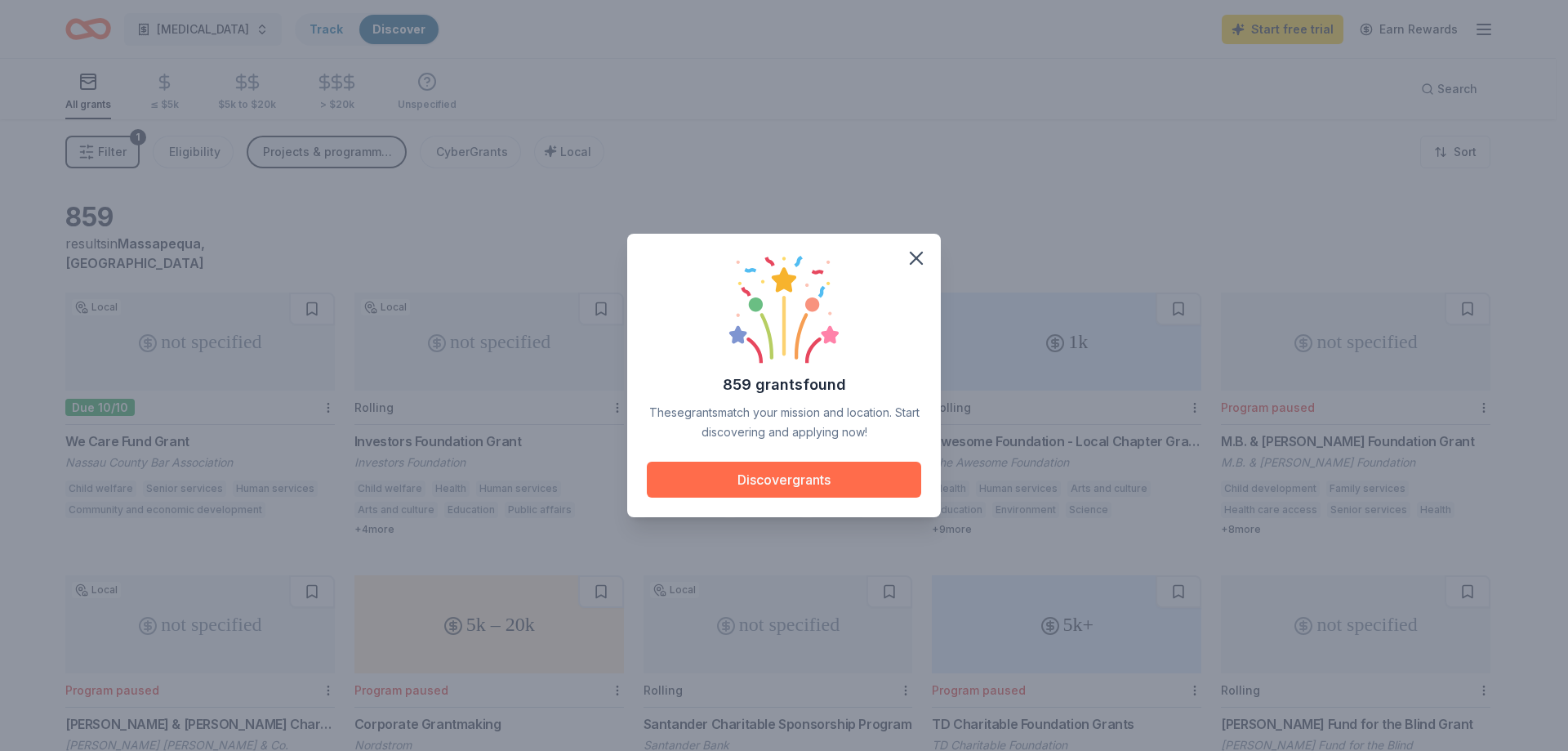
click at [840, 478] on button "Discover grants" at bounding box center [784, 480] width 274 height 36
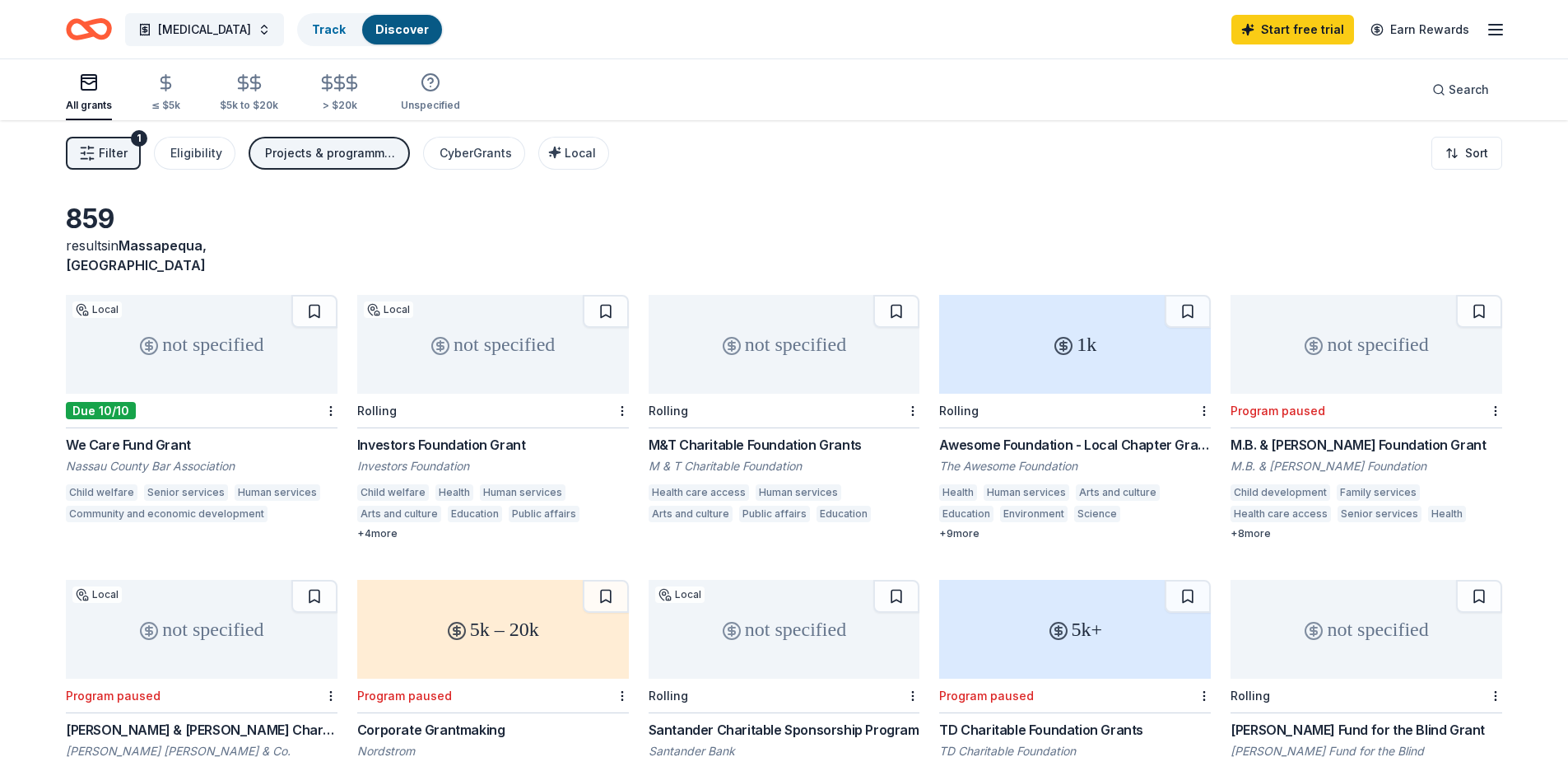
click at [169, 435] on div "We Care Fund Grant" at bounding box center [201, 445] width 272 height 20
click at [100, 155] on span "Filter" at bounding box center [114, 153] width 29 height 20
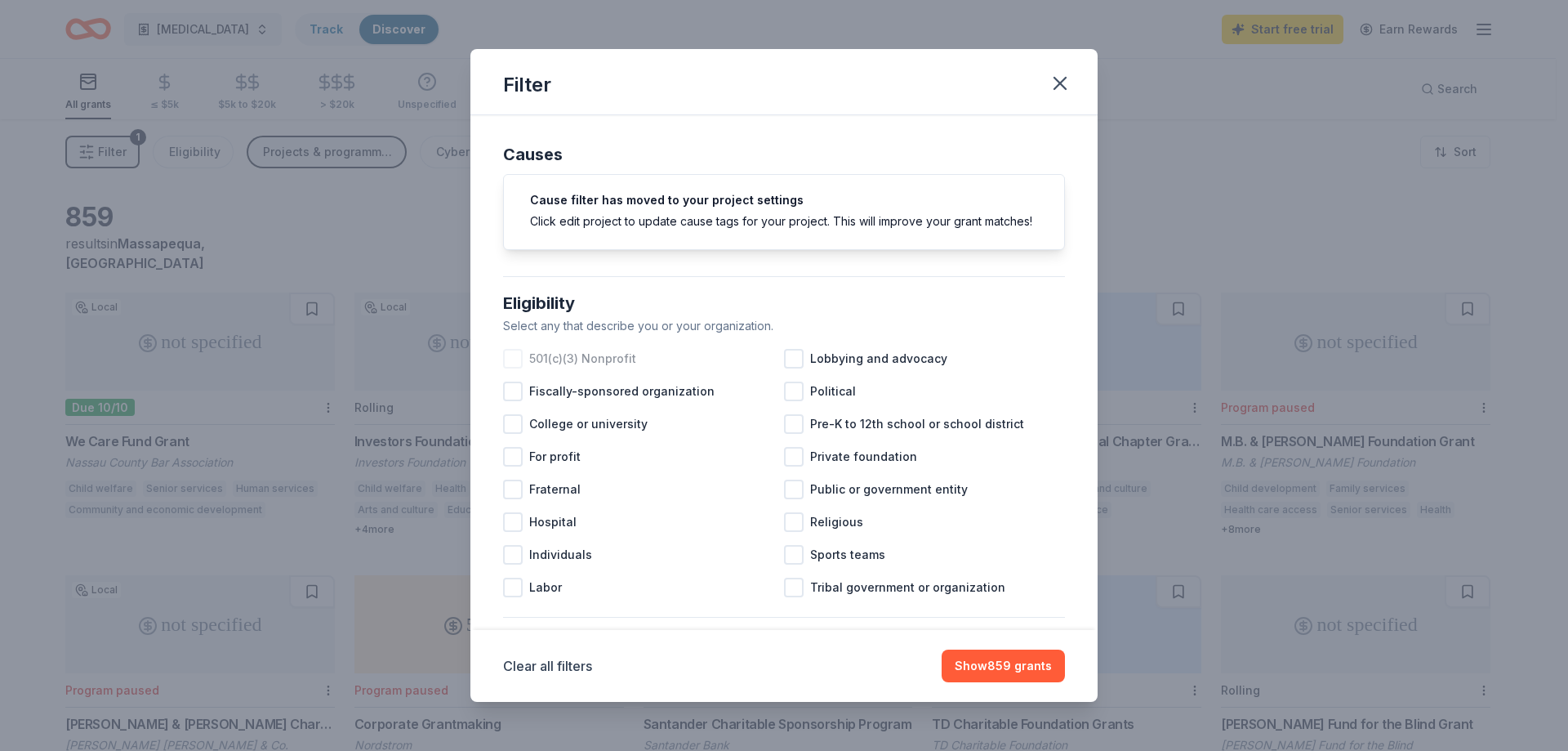
click at [570, 368] on span "501(c)(3) Nonprofit" at bounding box center [583, 359] width 107 height 20
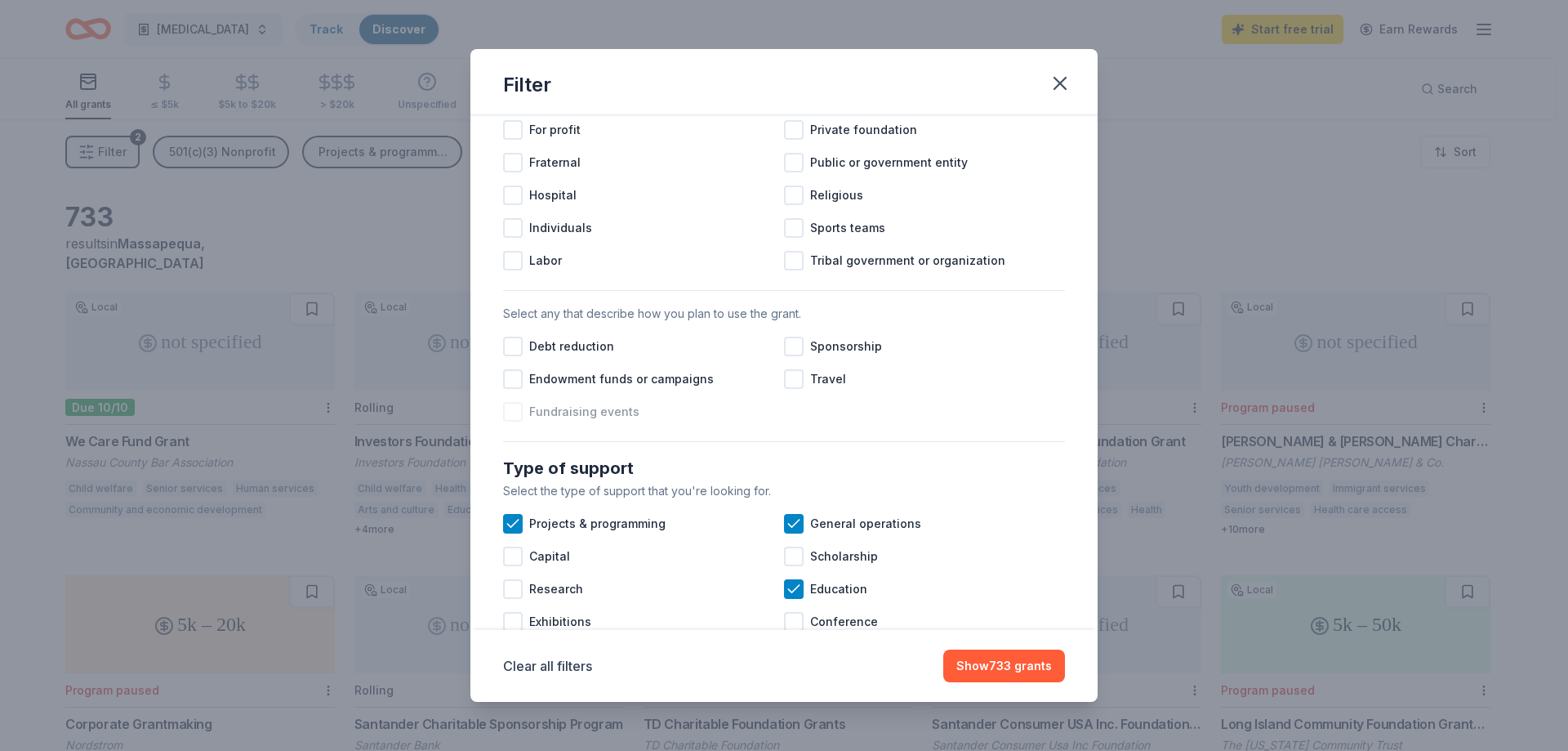
scroll to position [245, 0]
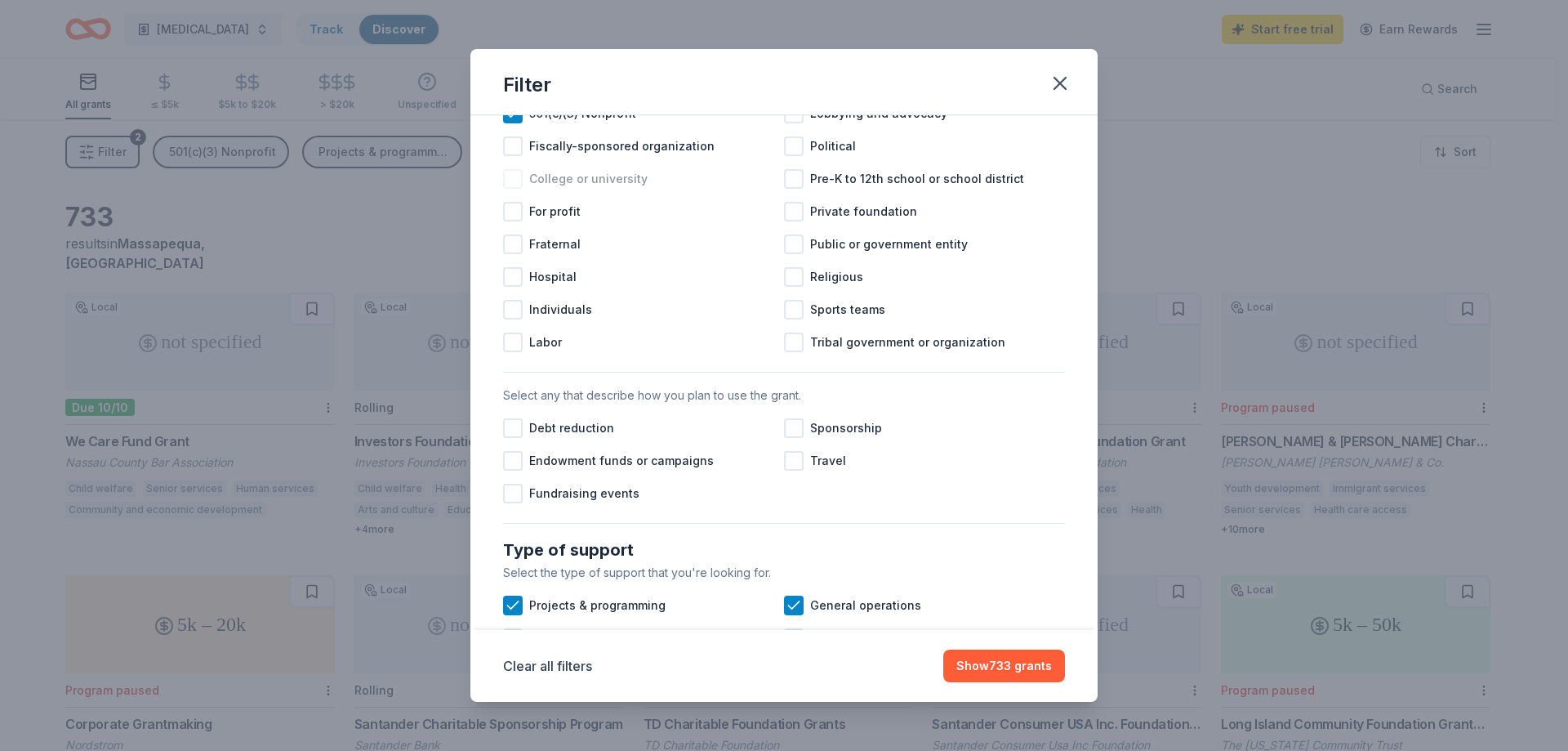
click at [546, 188] on span "College or university" at bounding box center [589, 179] width 119 height 20
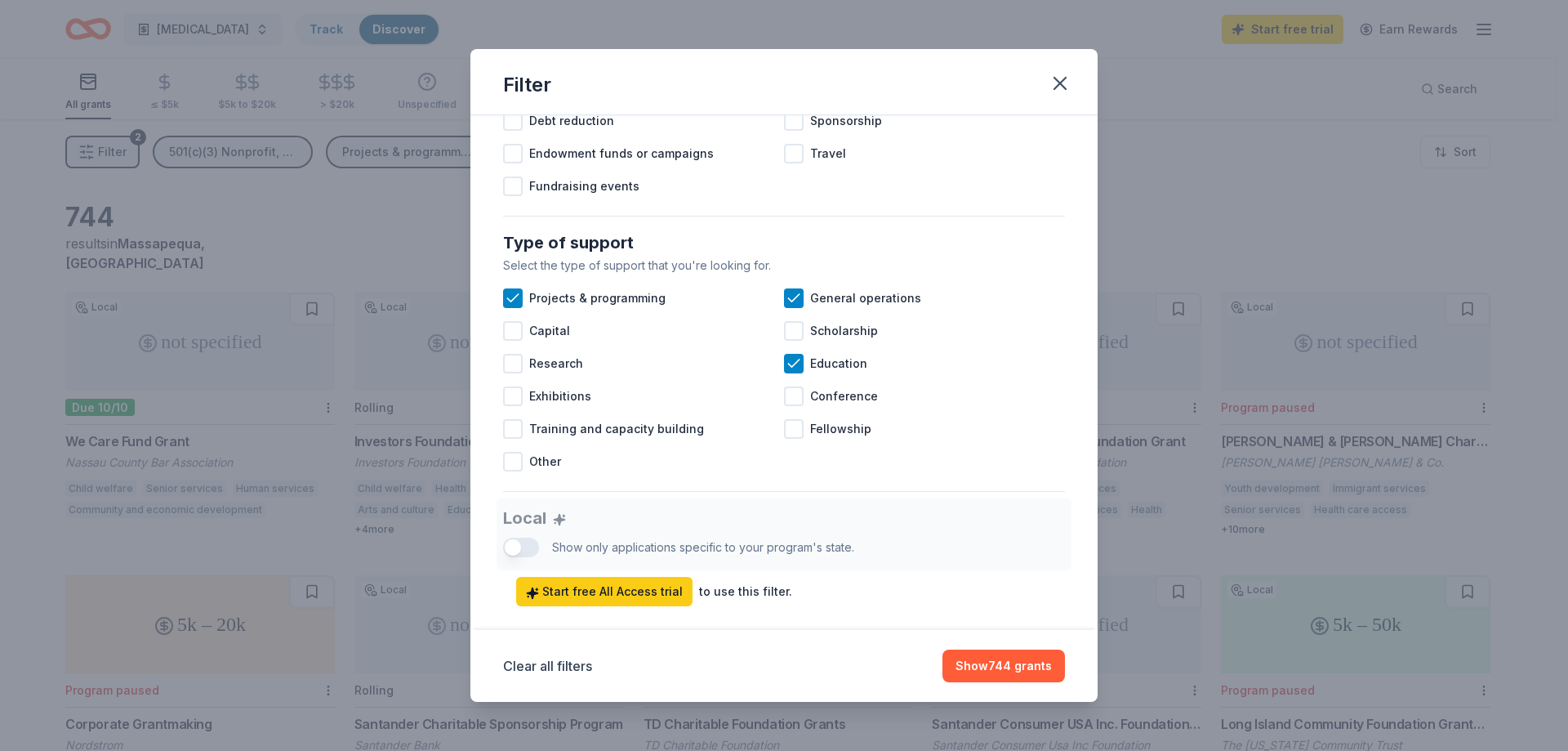
scroll to position [572, 0]
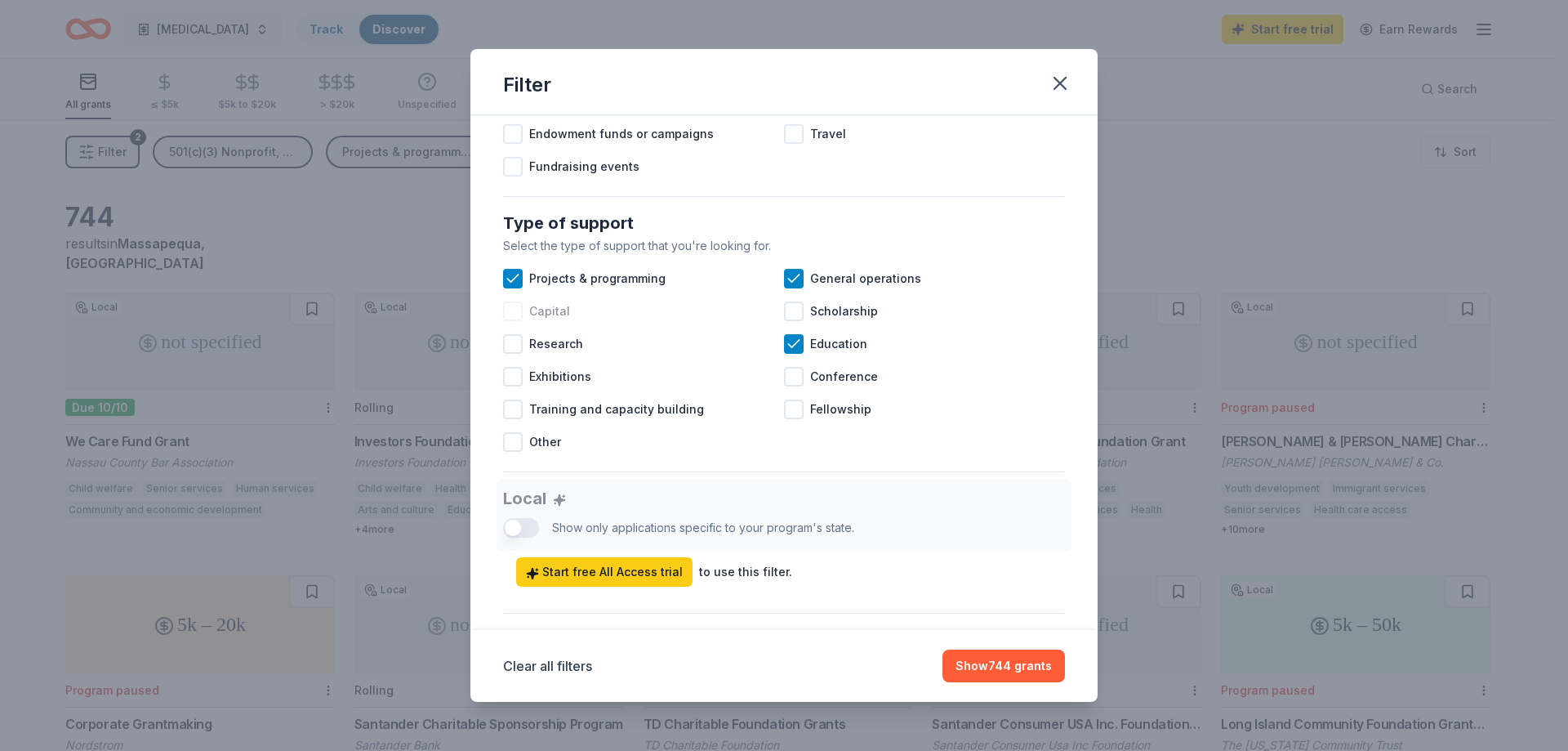
click at [554, 321] on span "Capital" at bounding box center [550, 311] width 41 height 20
click at [526, 328] on div "Capital" at bounding box center [643, 311] width 281 height 33
click at [599, 419] on span "Training and capacity building" at bounding box center [617, 409] width 175 height 20
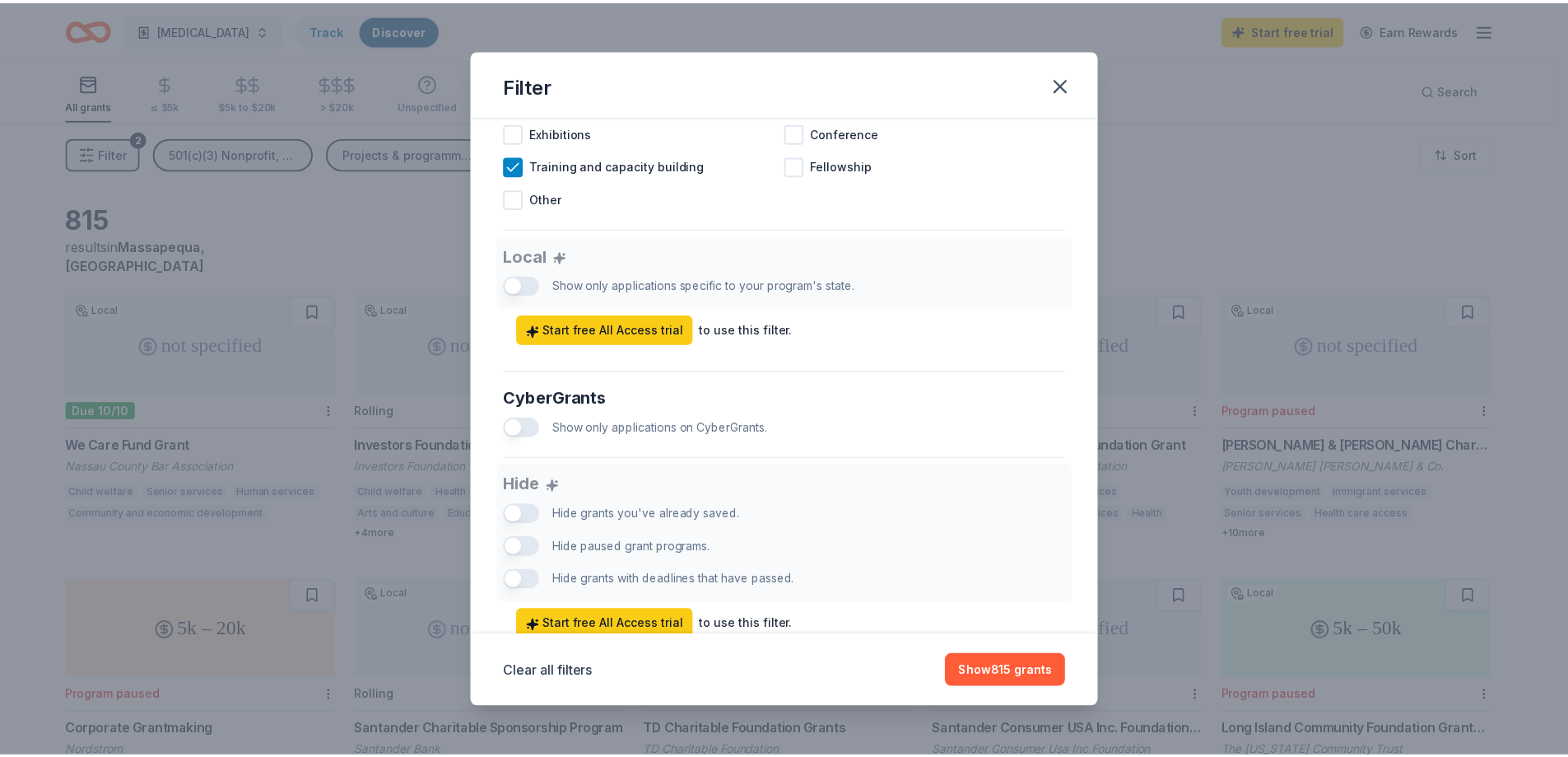
scroll to position [577, 0]
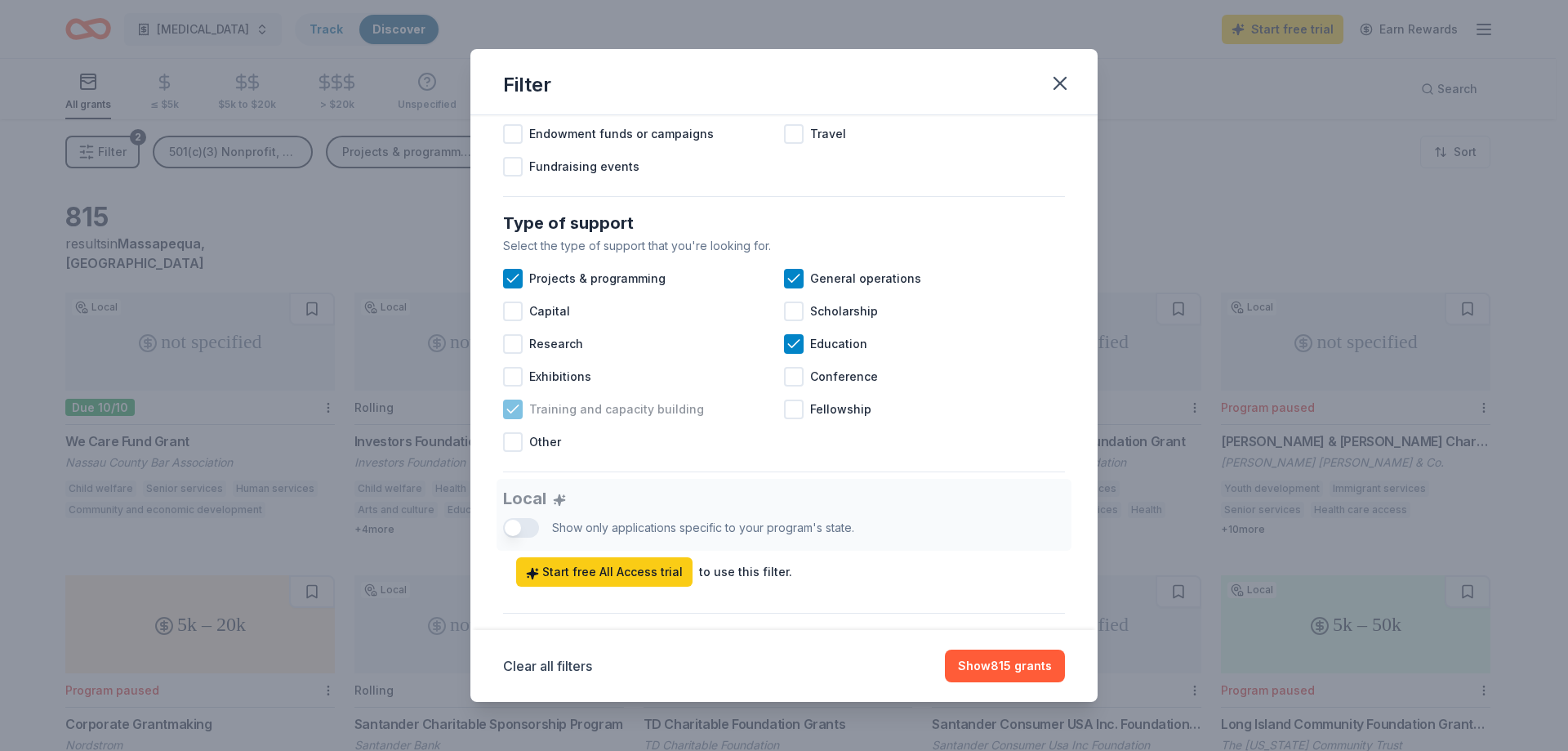
click at [619, 419] on span "Training and capacity building" at bounding box center [617, 409] width 175 height 20
click at [1001, 659] on button "Show 744 grants" at bounding box center [1004, 666] width 122 height 33
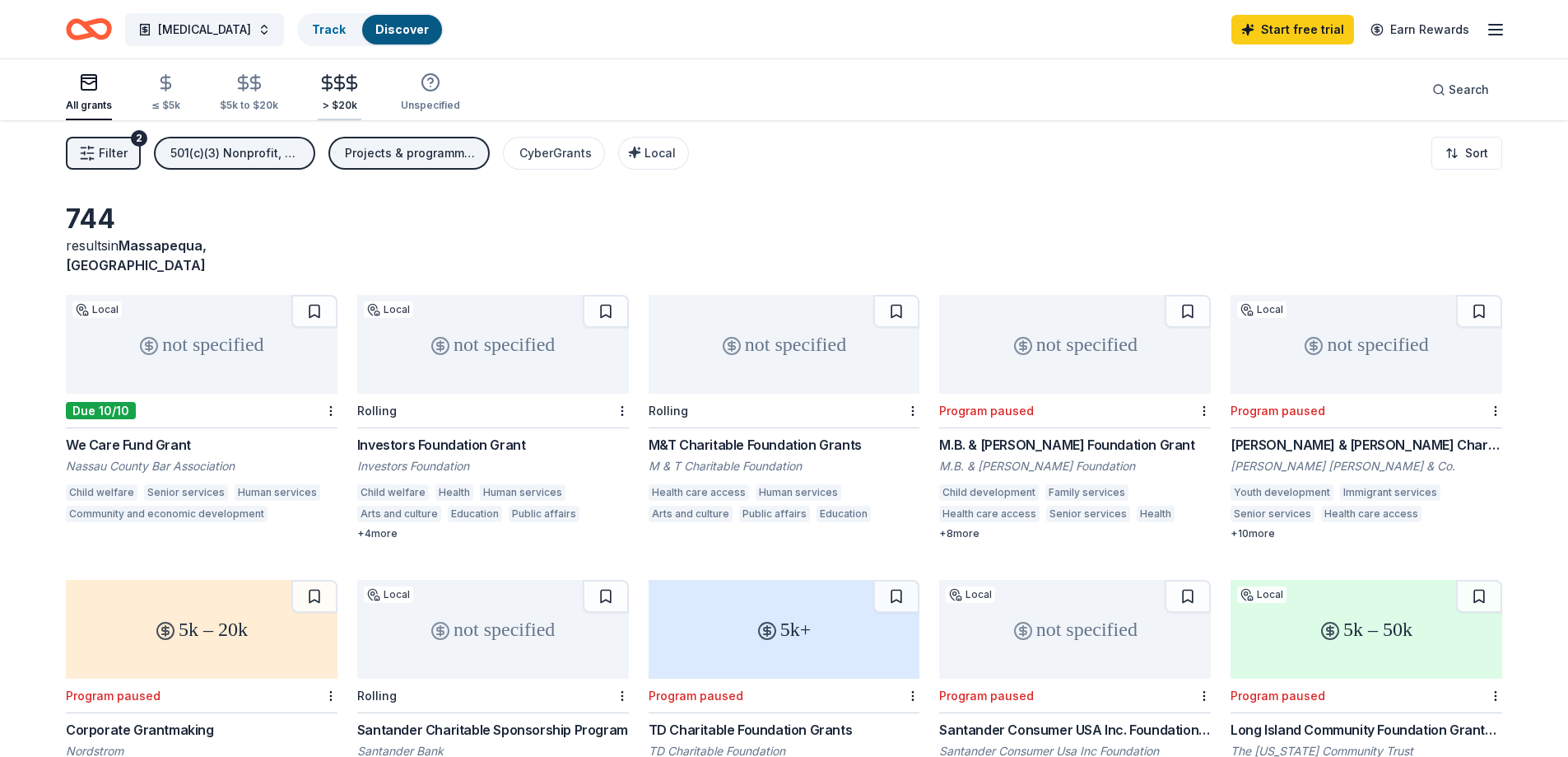
click at [342, 87] on icon "button" at bounding box center [352, 83] width 19 height 19
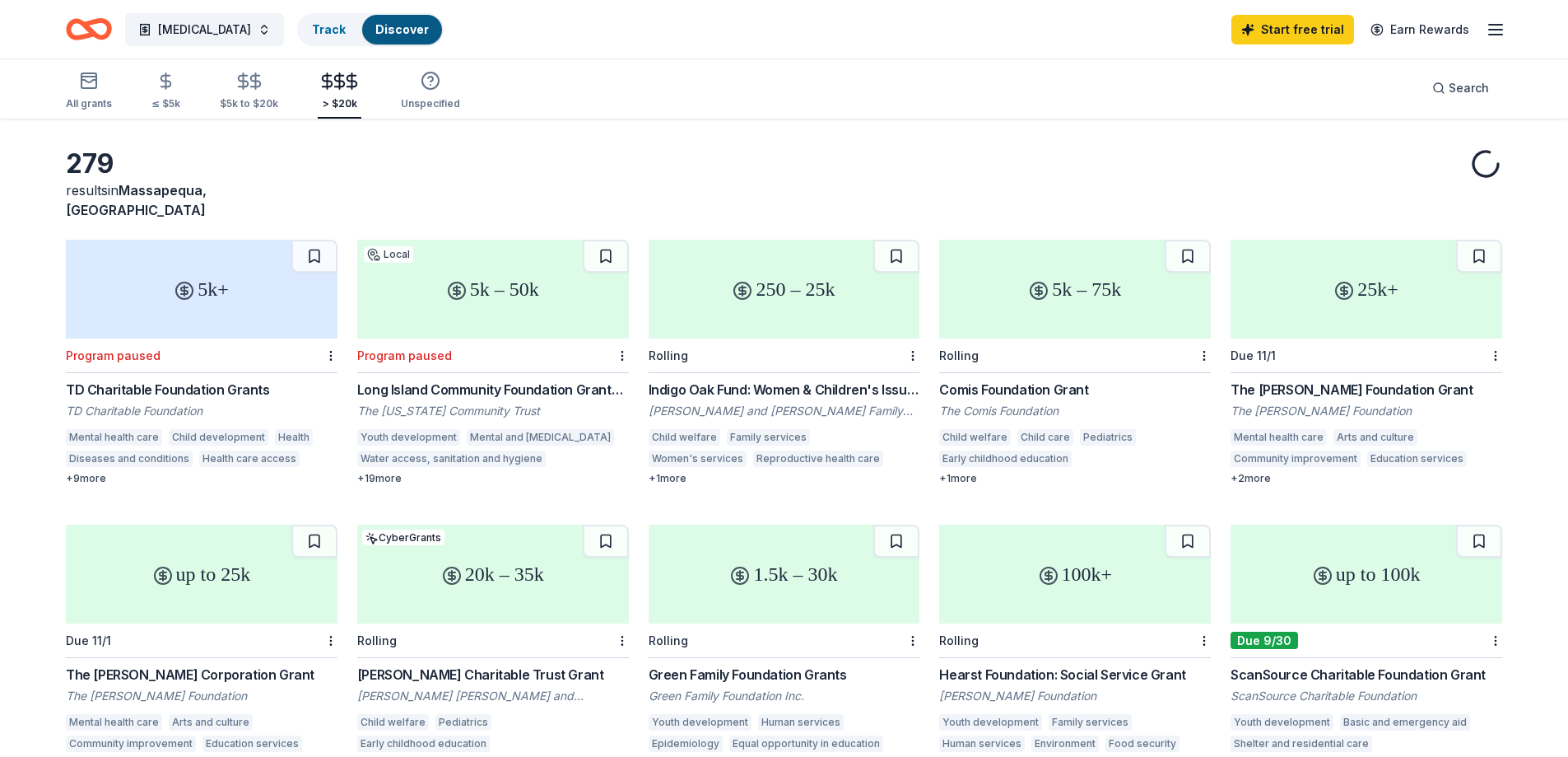
scroll to position [165, 0]
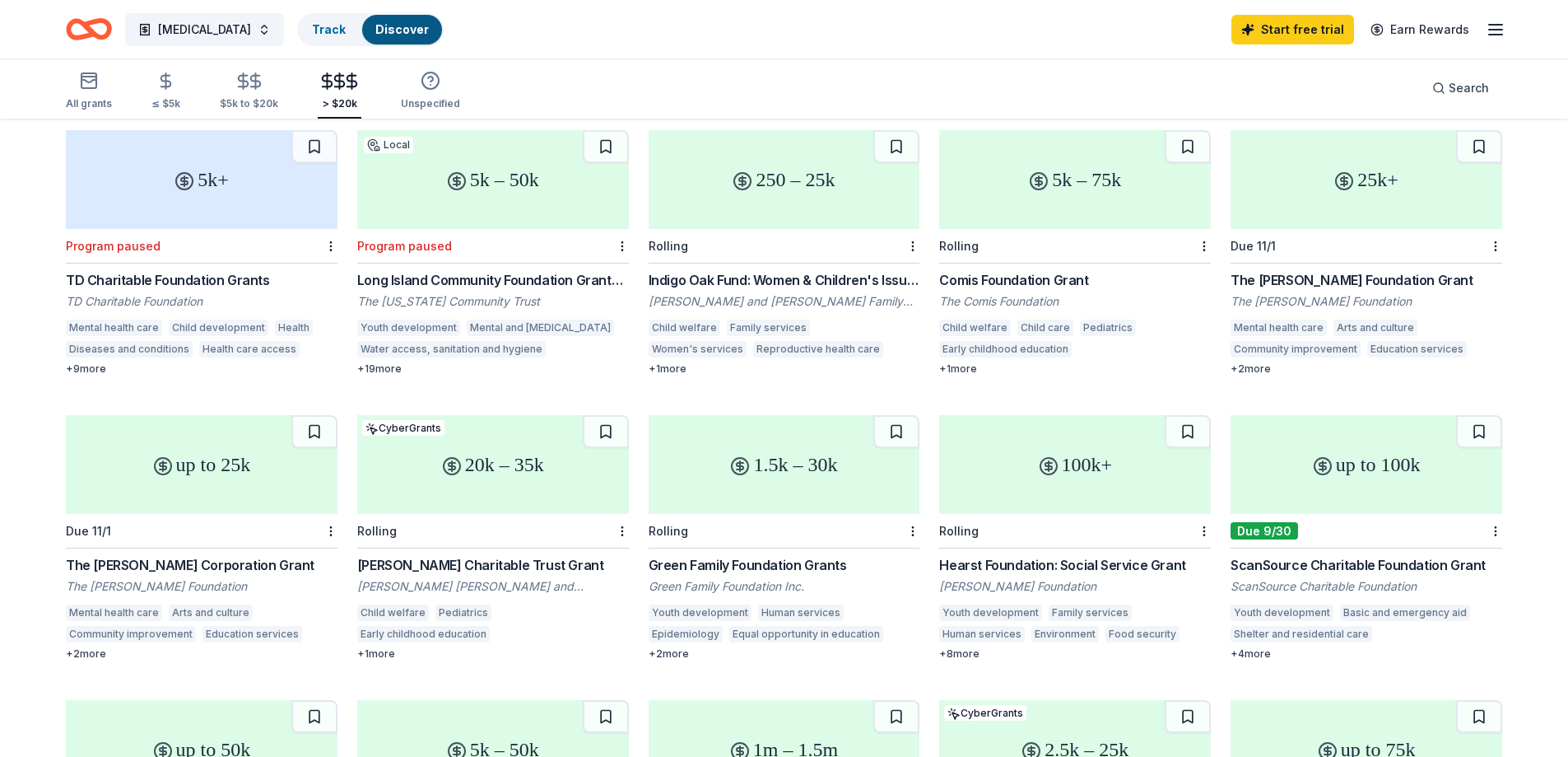
click at [818, 555] on div "Green Family Foundation Grants" at bounding box center [784, 565] width 272 height 20
click at [757, 514] on div "Rolling" at bounding box center [784, 531] width 272 height 35
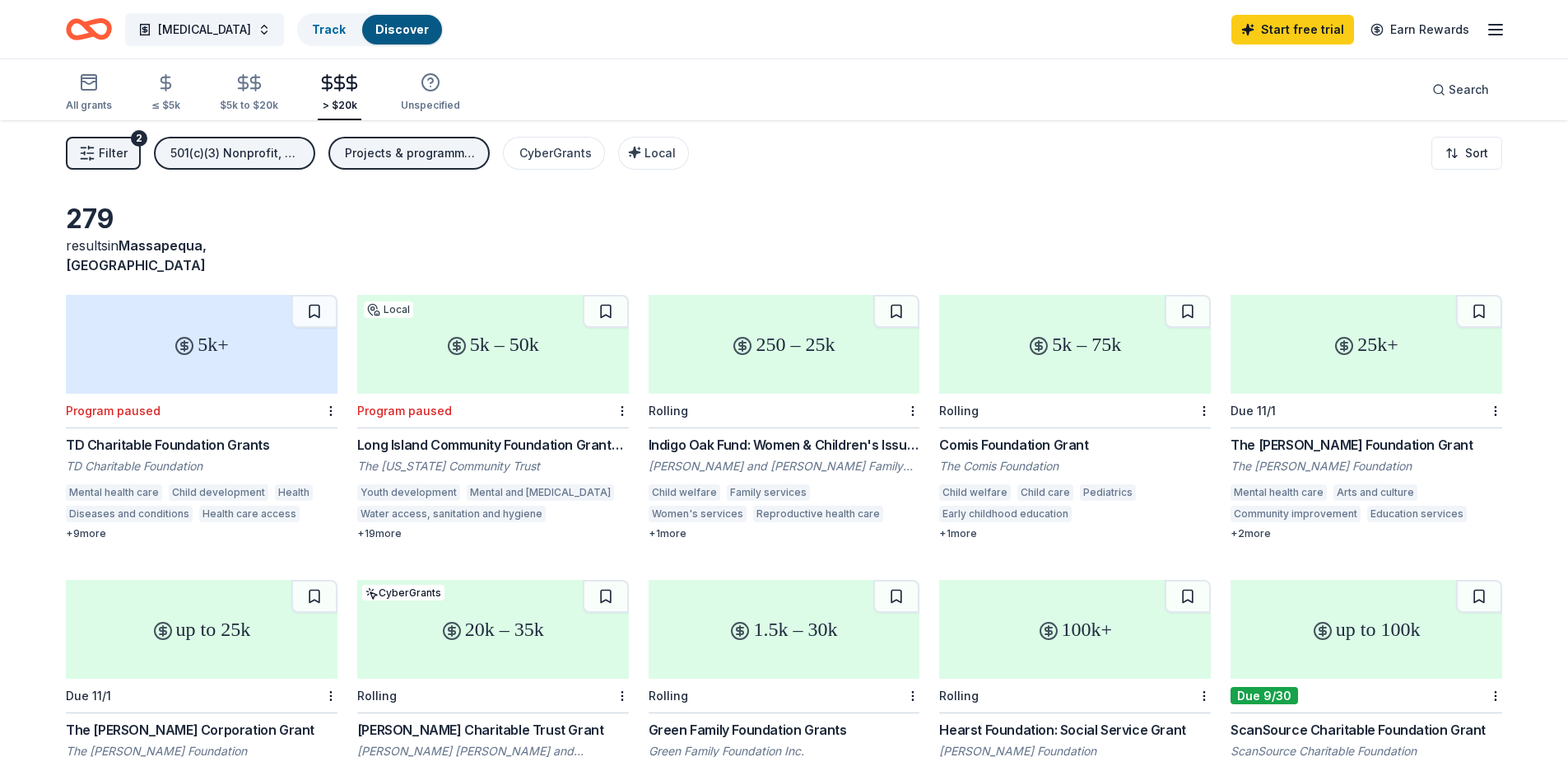
click at [82, 26] on icon "Home" at bounding box center [89, 29] width 46 height 39
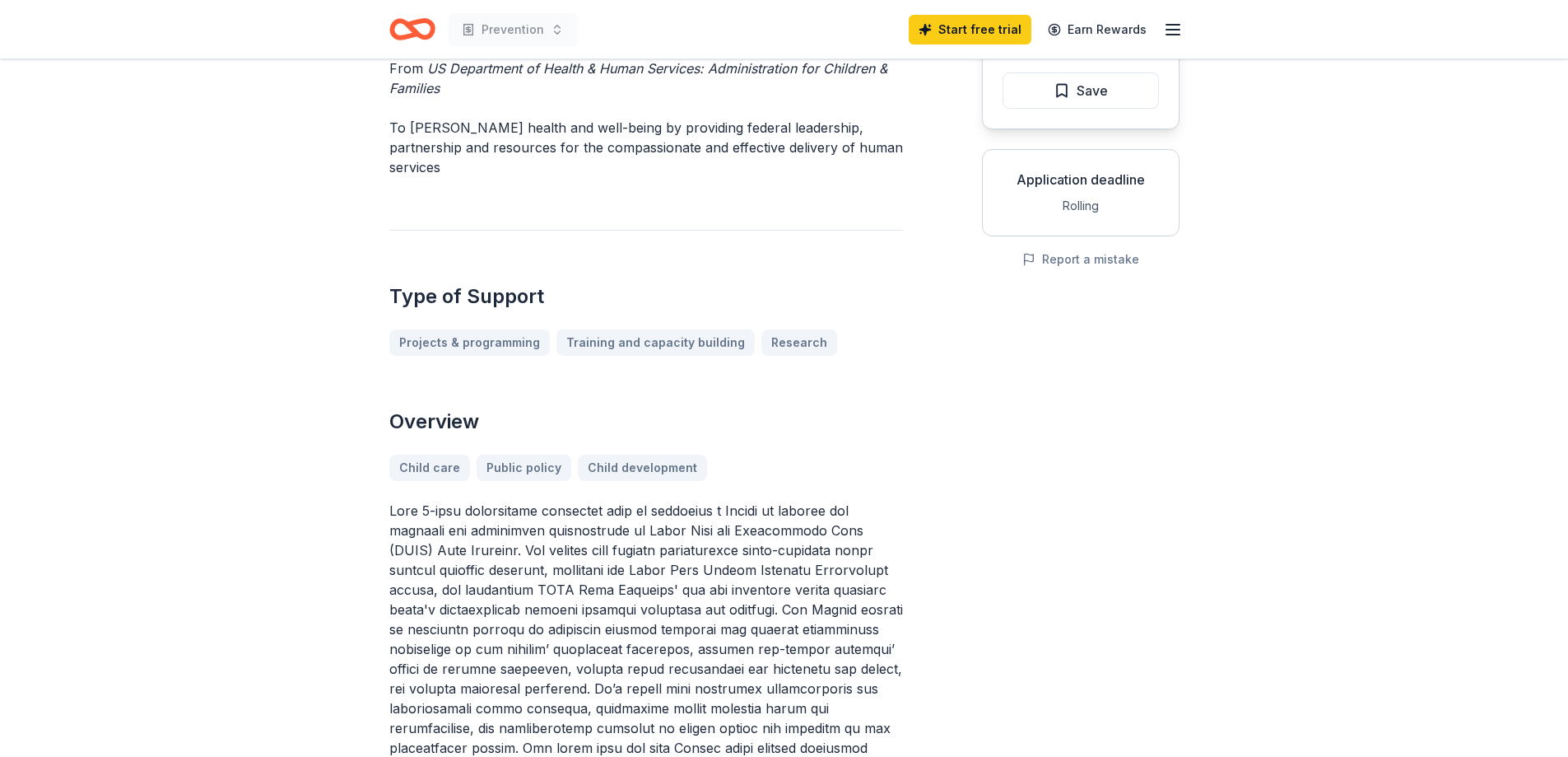
scroll to position [247, 0]
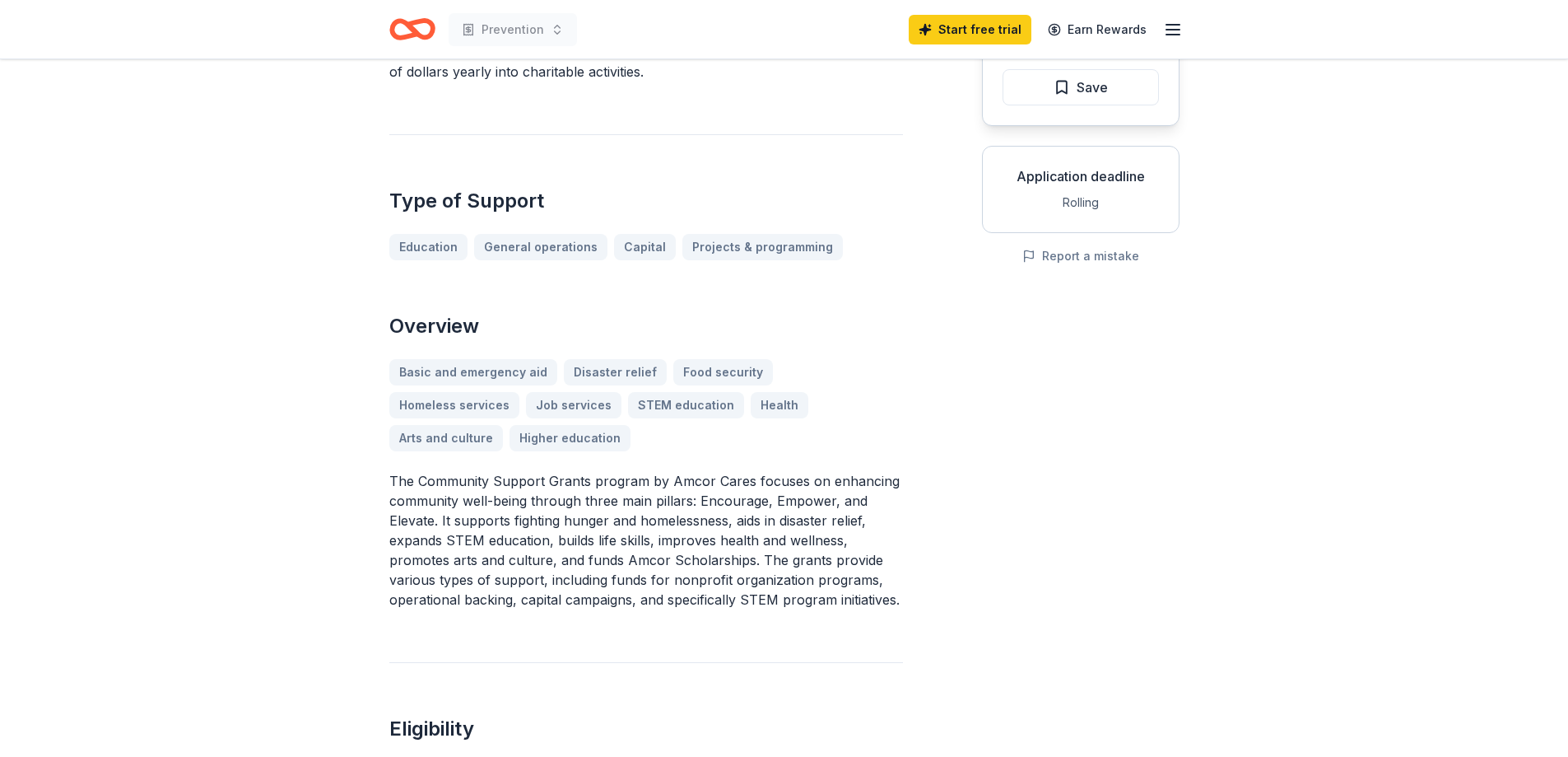
scroll to position [247, 0]
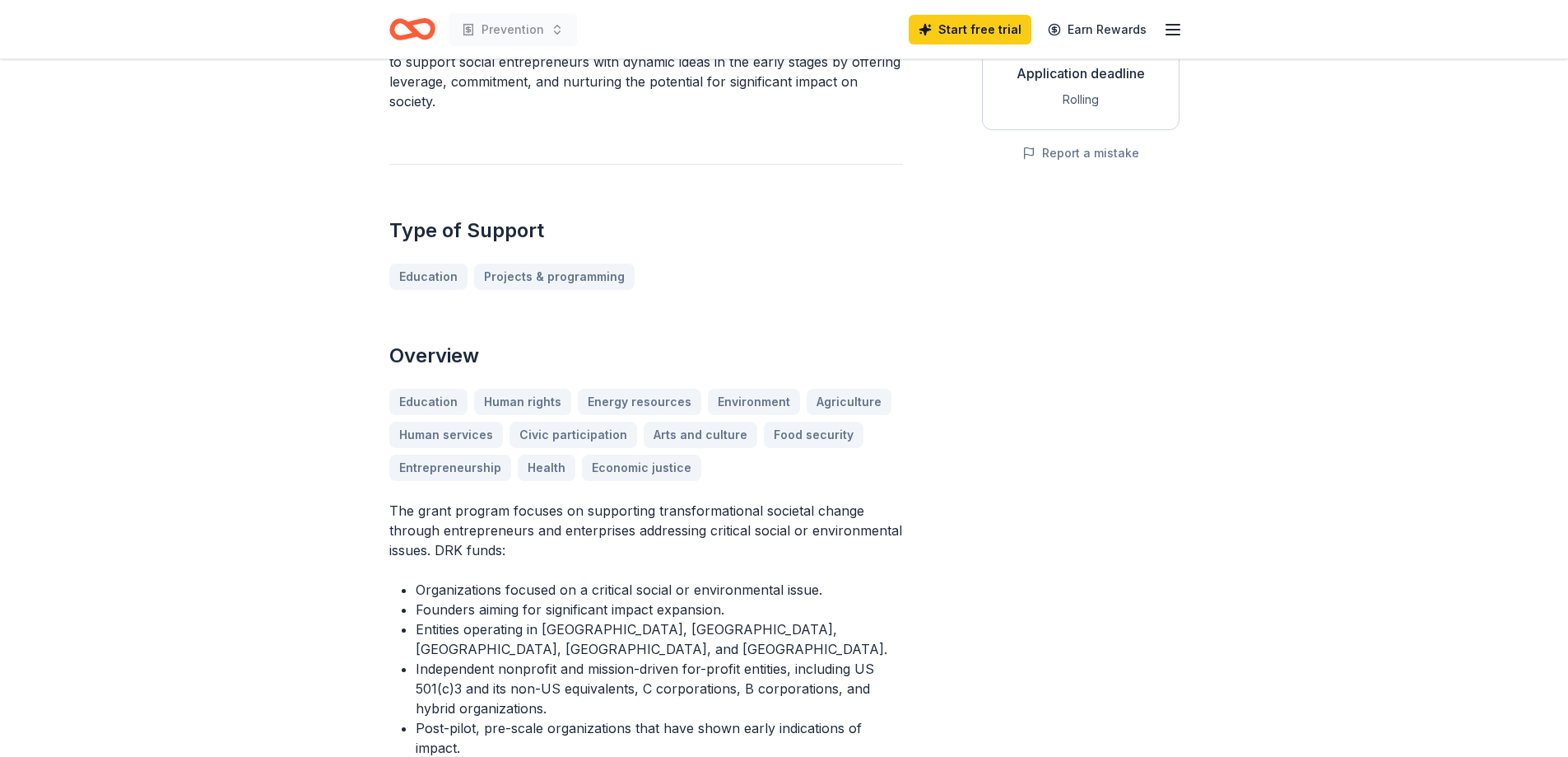
scroll to position [330, 0]
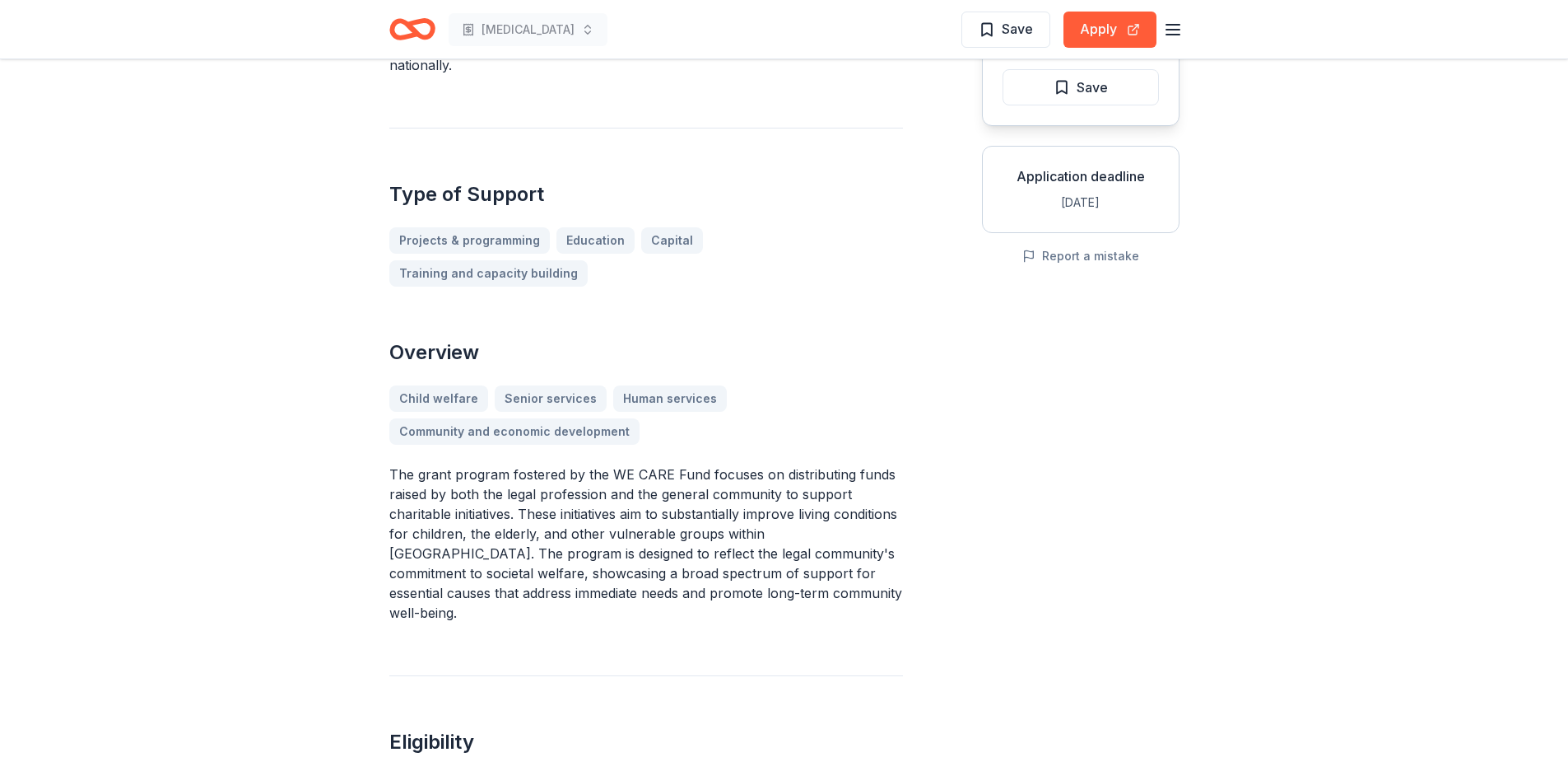
scroll to position [247, 0]
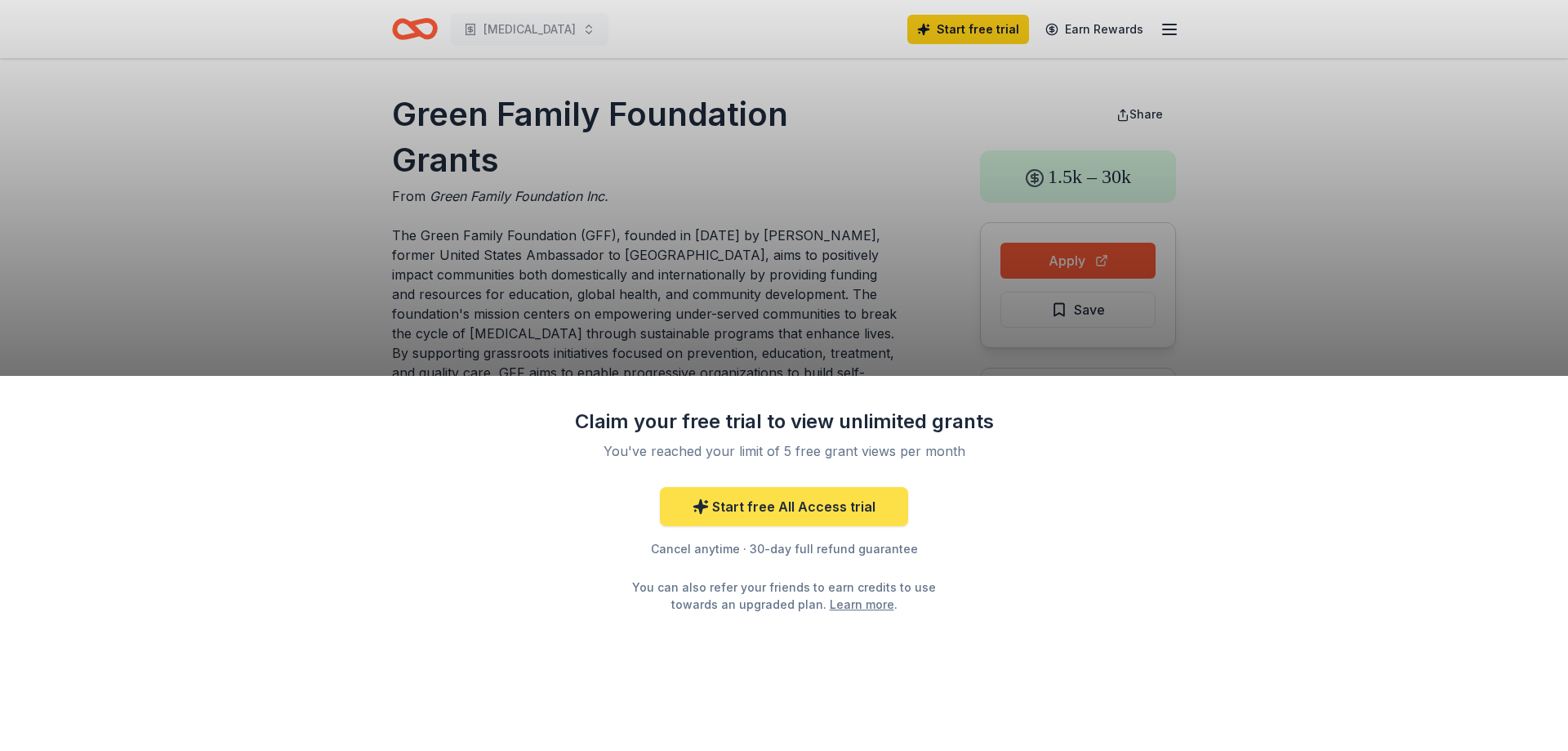
click at [856, 505] on link "Start free All Access trial" at bounding box center [784, 506] width 249 height 39
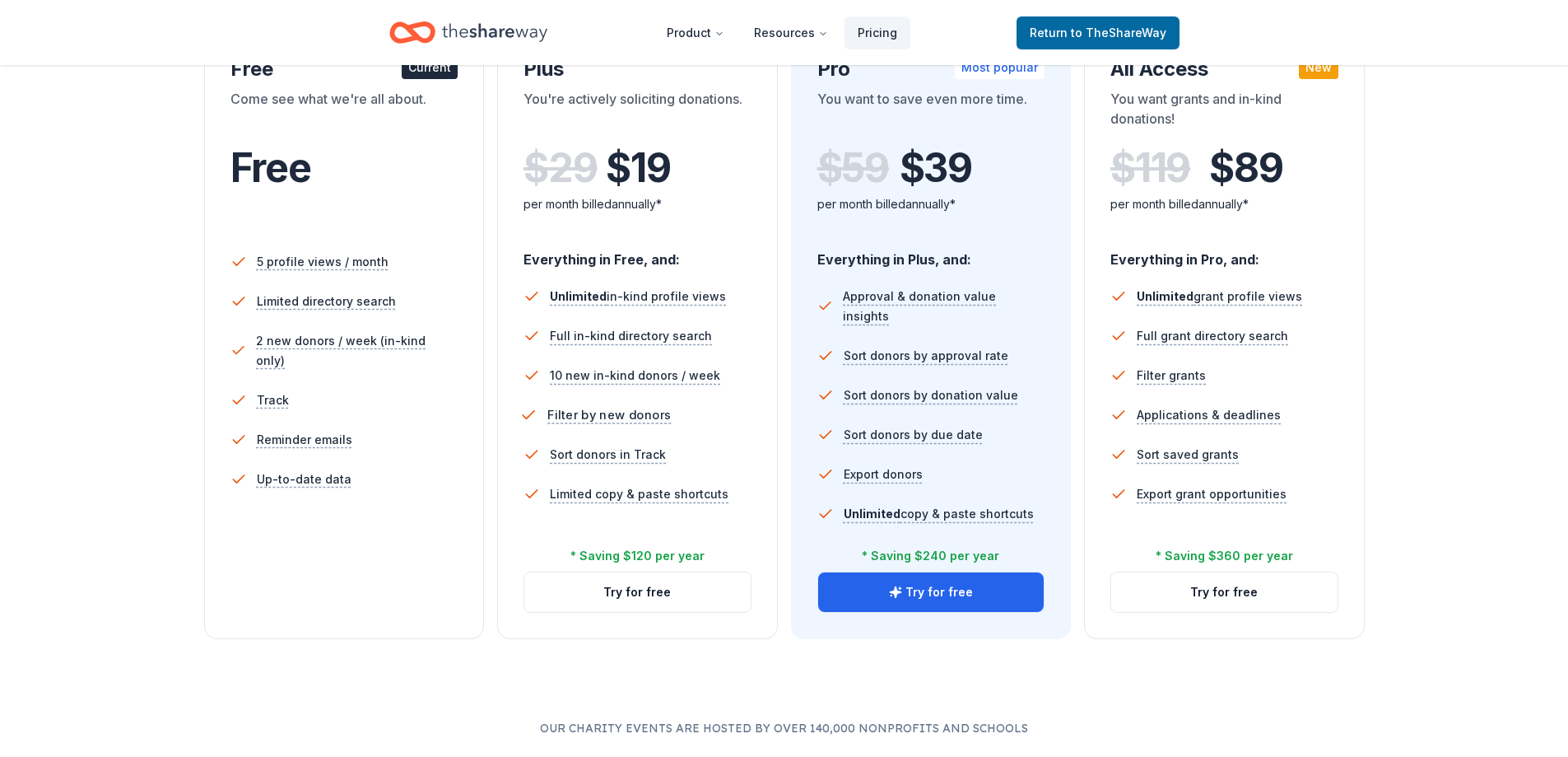
scroll to position [330, 0]
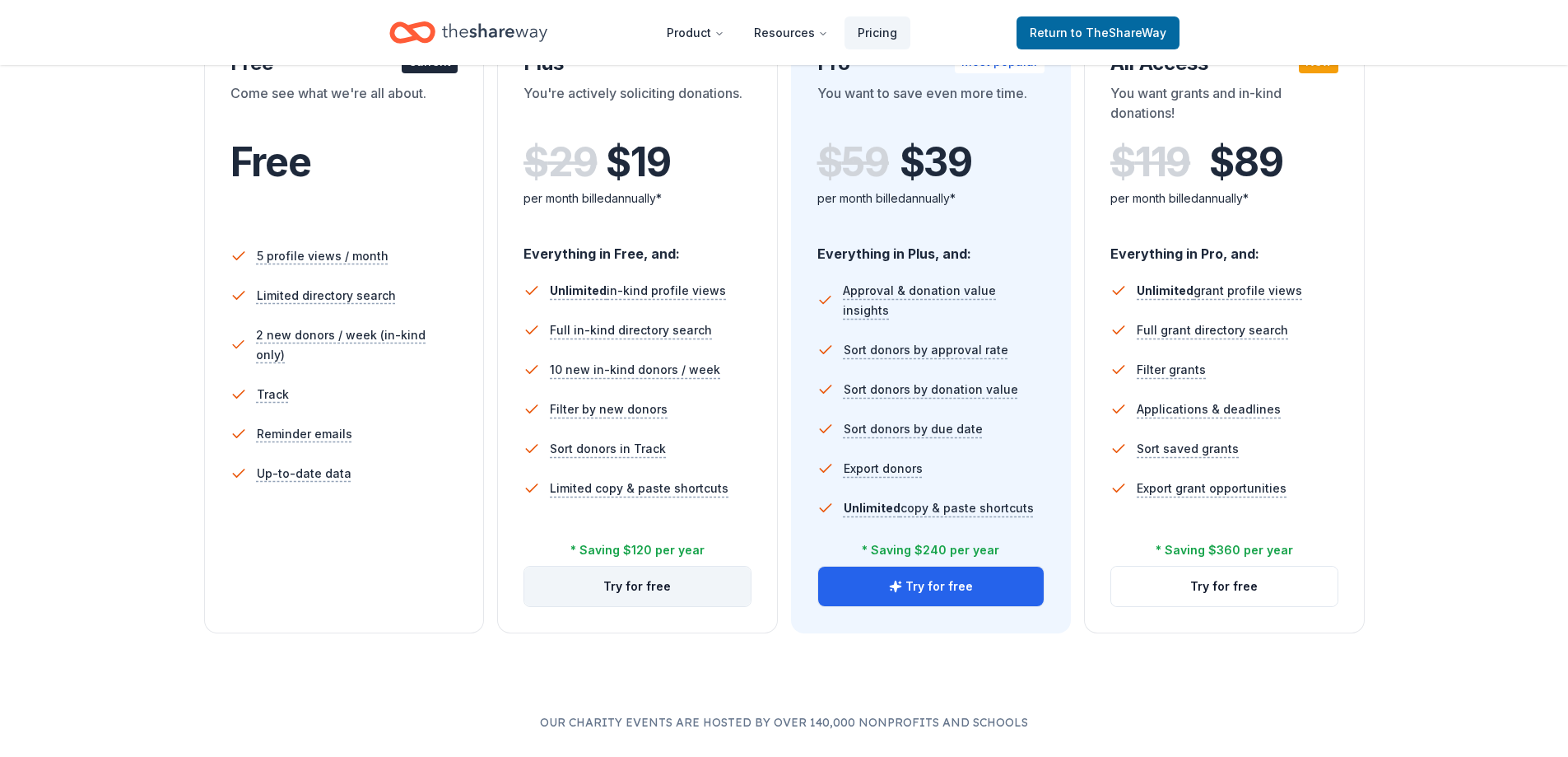
click at [661, 584] on button "Try for free" at bounding box center [637, 586] width 226 height 40
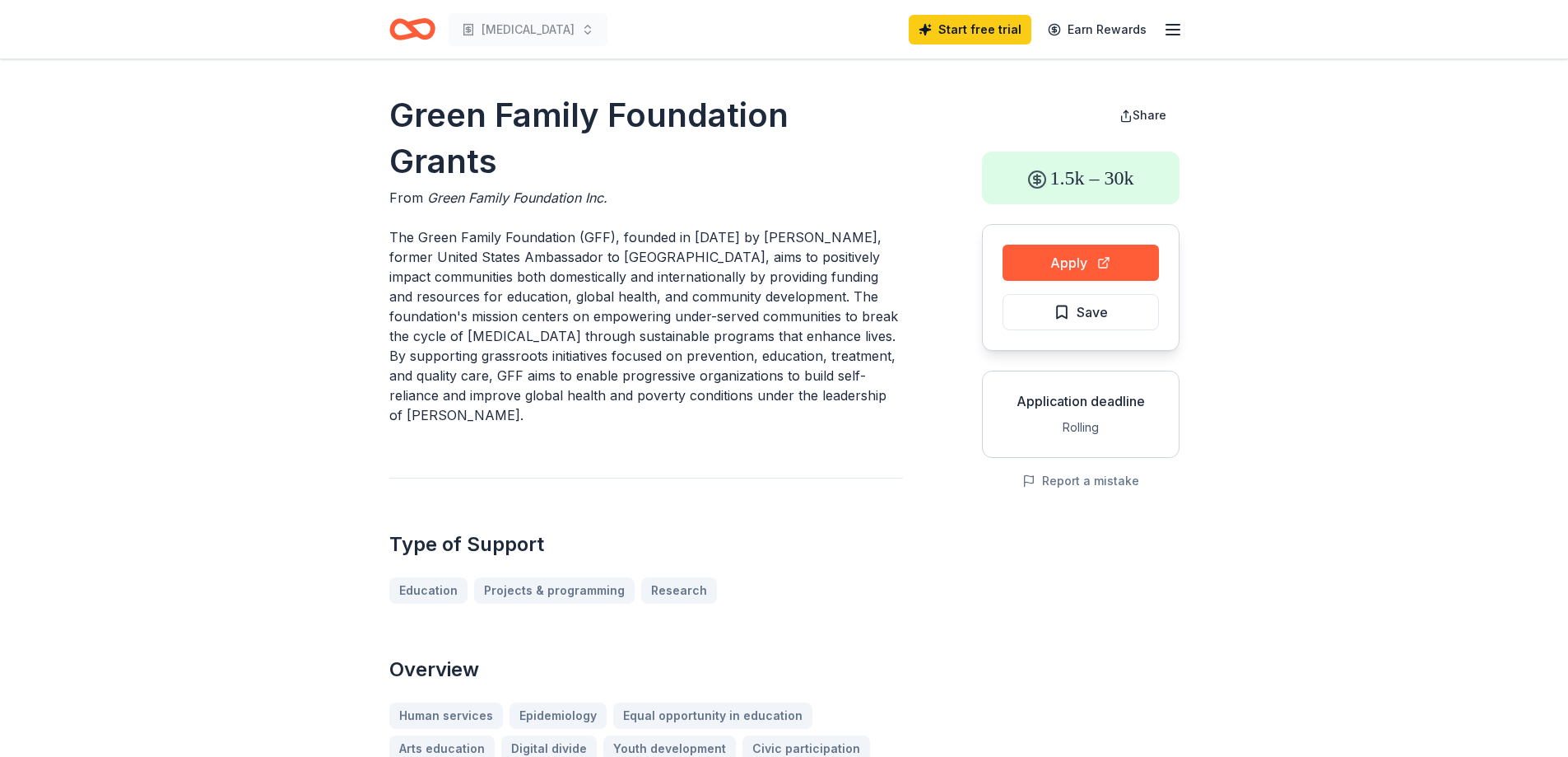
click at [546, 110] on h1 "Green Family Foundation Grants" at bounding box center [646, 139] width 514 height 93
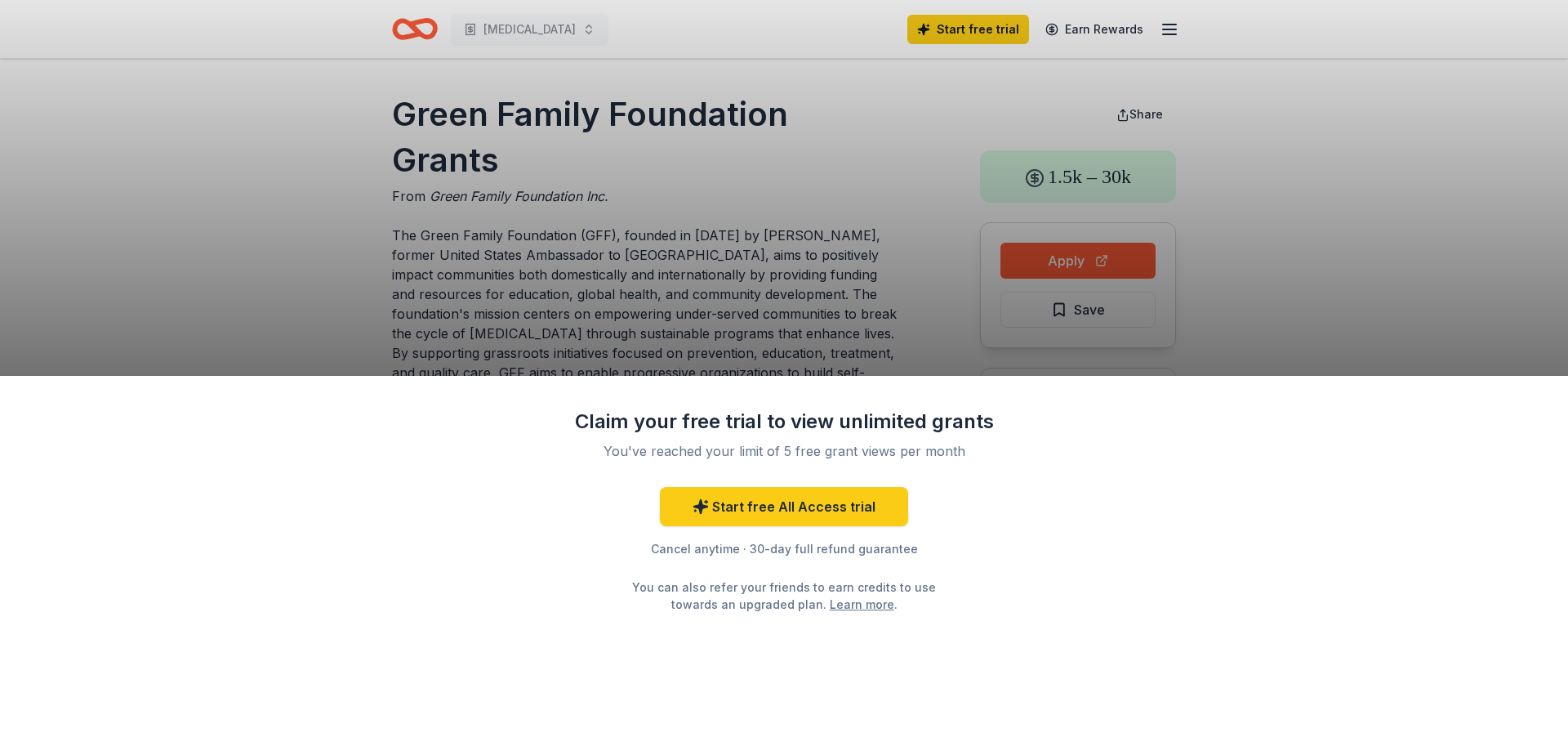
click at [542, 109] on div "Claim your free trial to view unlimited grants You've reached your limit of 5 f…" at bounding box center [784, 375] width 1568 height 751
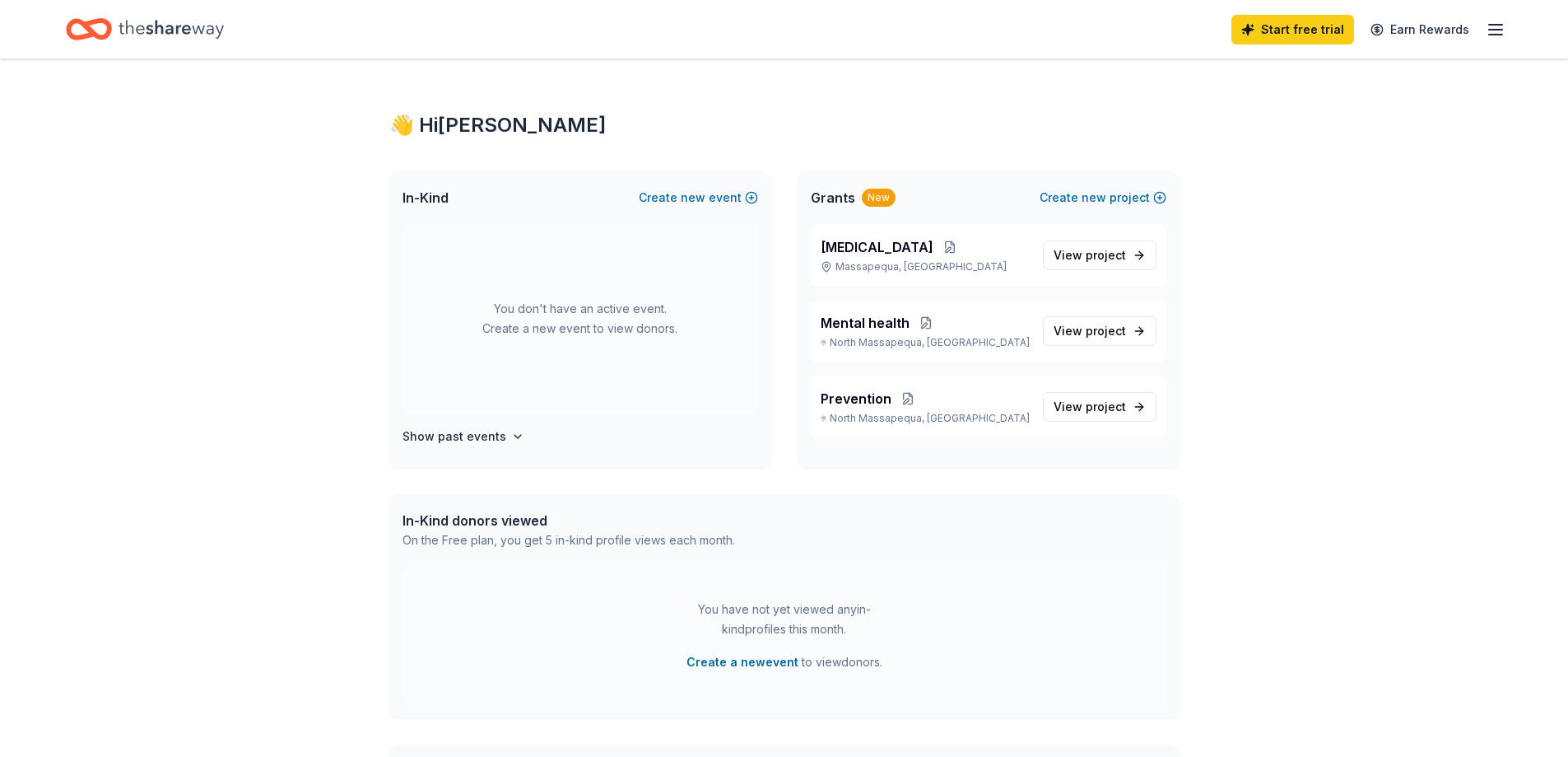
click at [1499, 25] on icon "button" at bounding box center [1496, 30] width 20 height 20
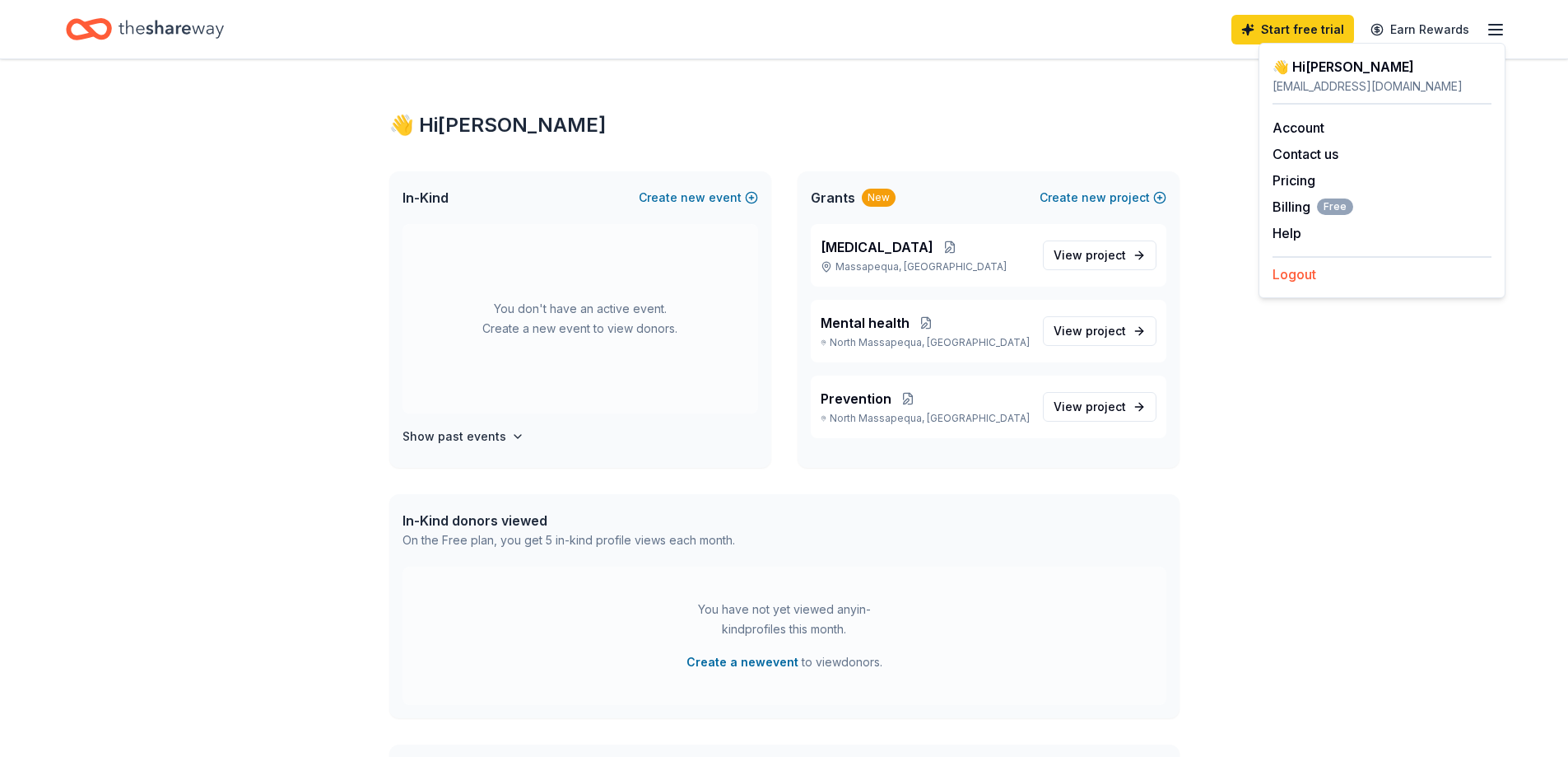
click at [1309, 279] on button "Logout" at bounding box center [1294, 274] width 43 height 20
